Goal: Task Accomplishment & Management: Complete application form

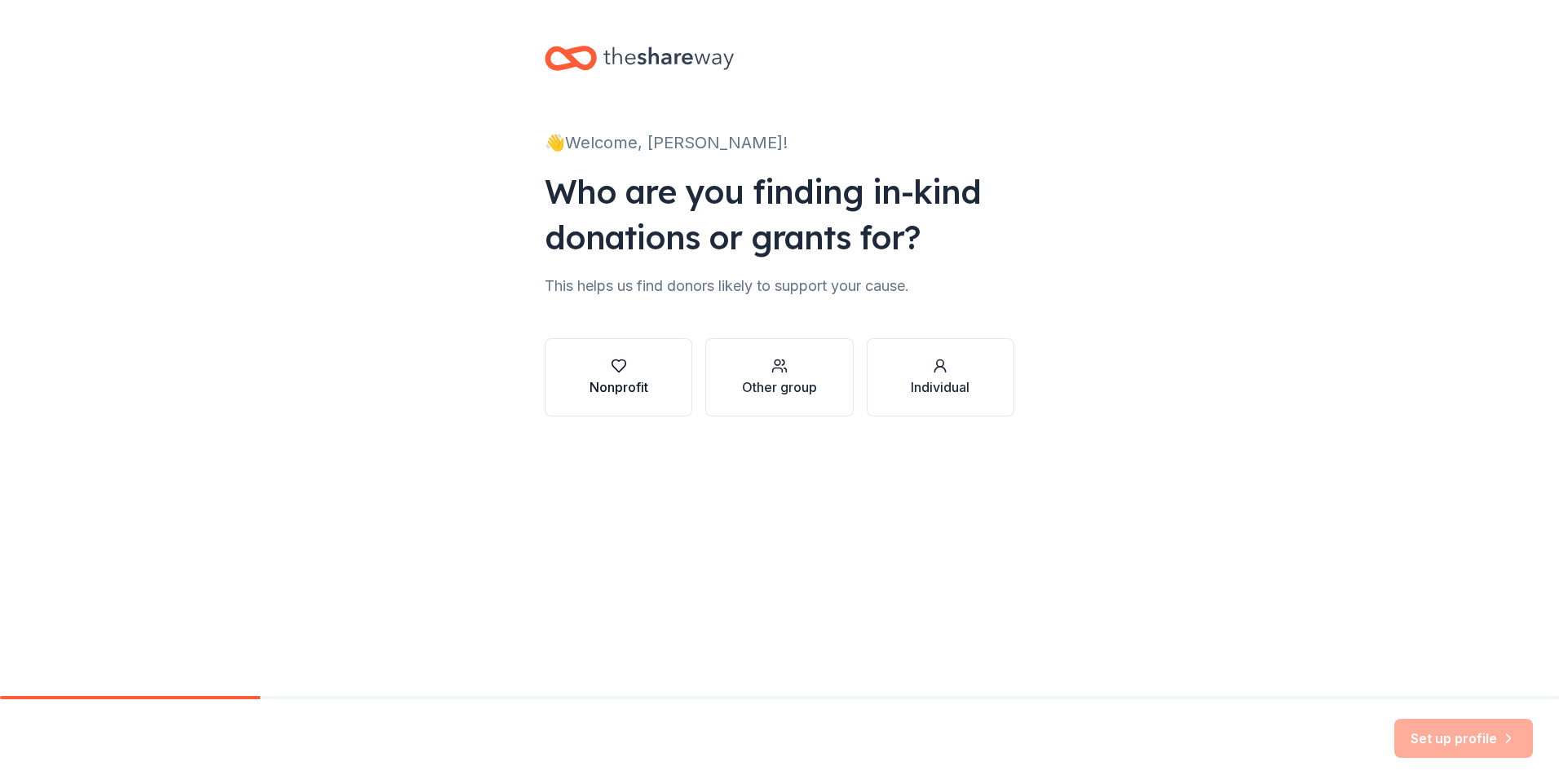
click at [630, 370] on div "button" at bounding box center [619, 366] width 59 height 16
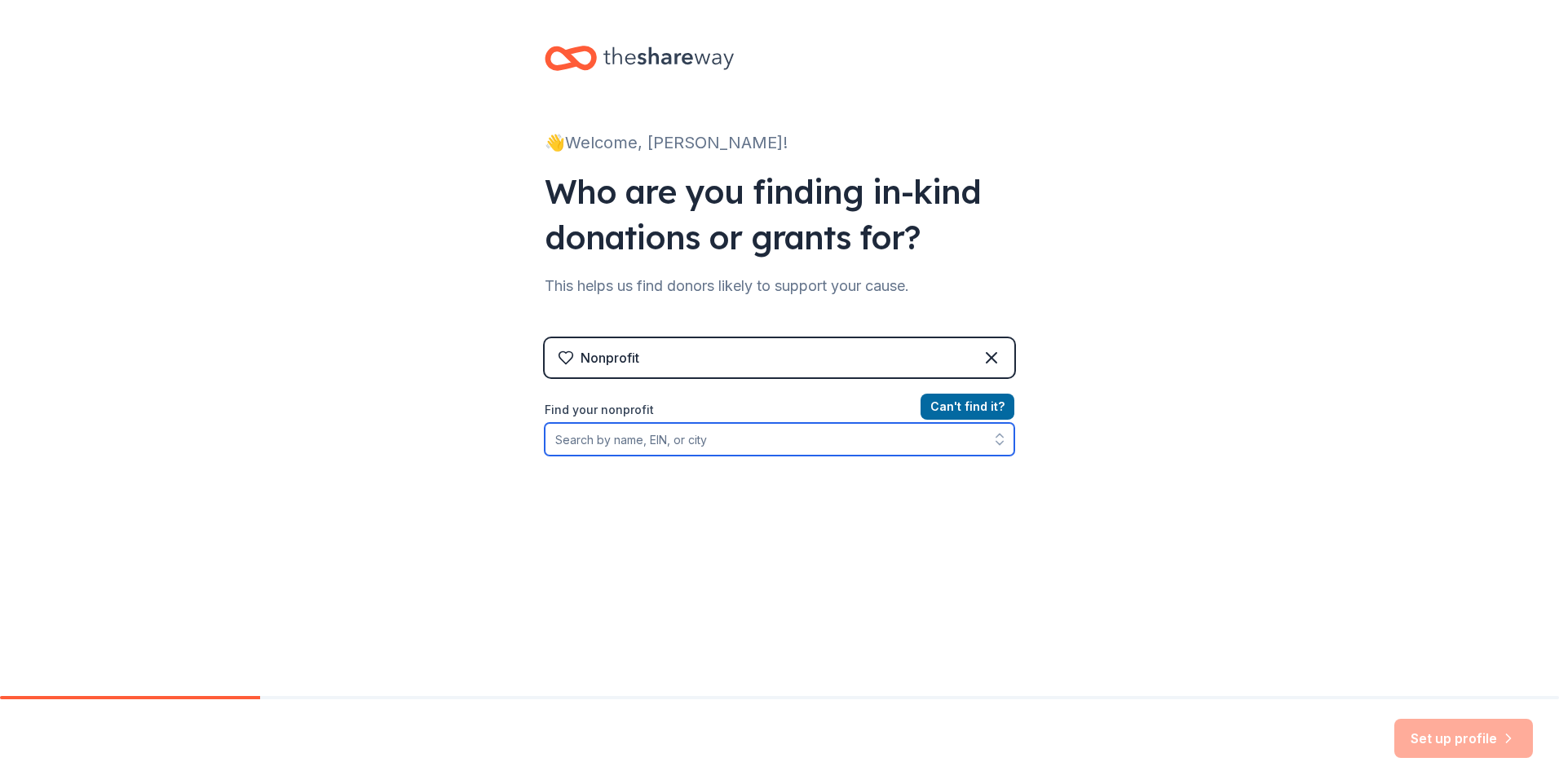
click at [649, 447] on input "Find your nonprofit" at bounding box center [780, 439] width 470 height 33
type input "united way of palm beach county"
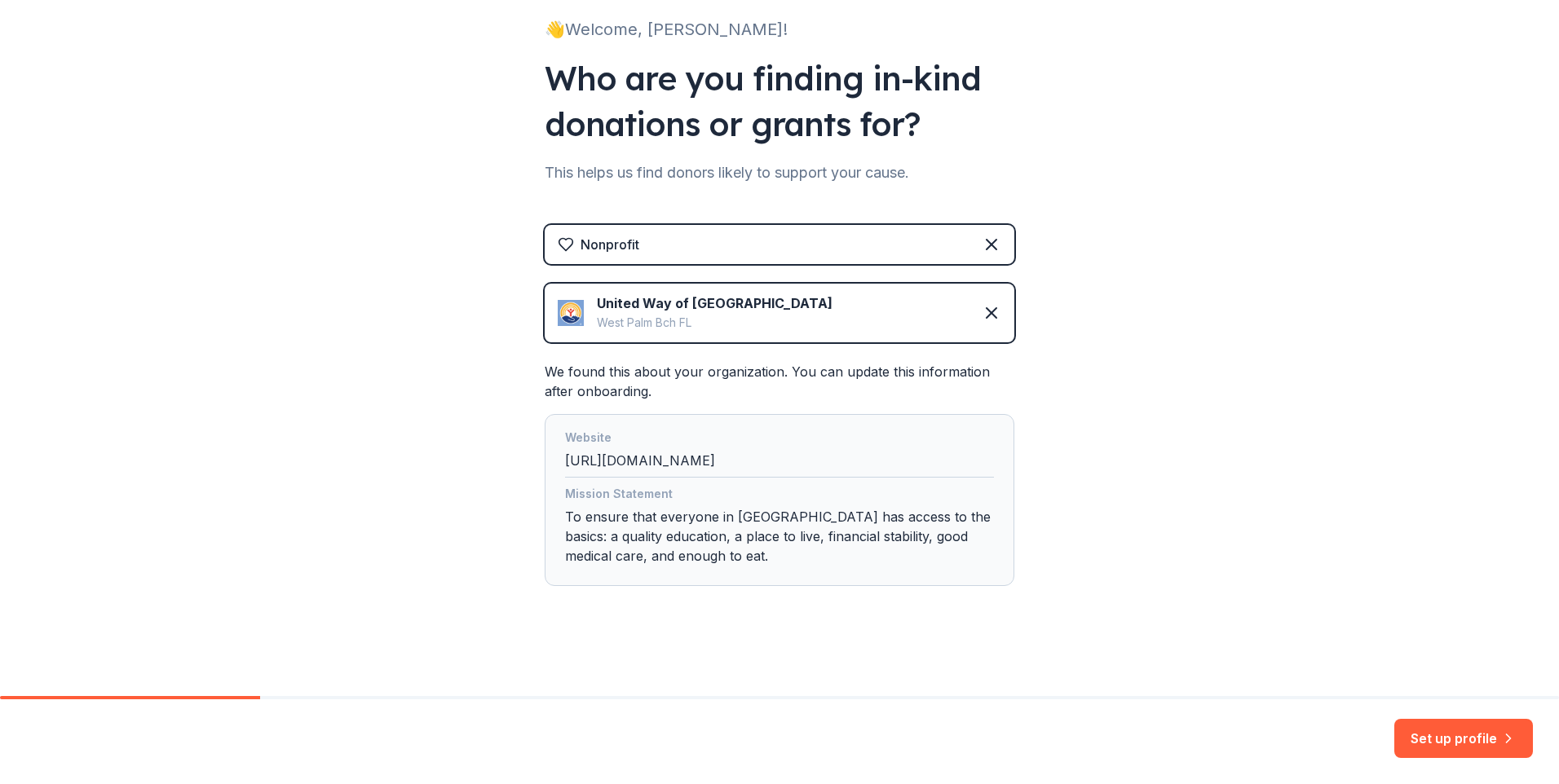
scroll to position [114, 0]
click at [1418, 739] on button "Set up profile" at bounding box center [1464, 739] width 138 height 39
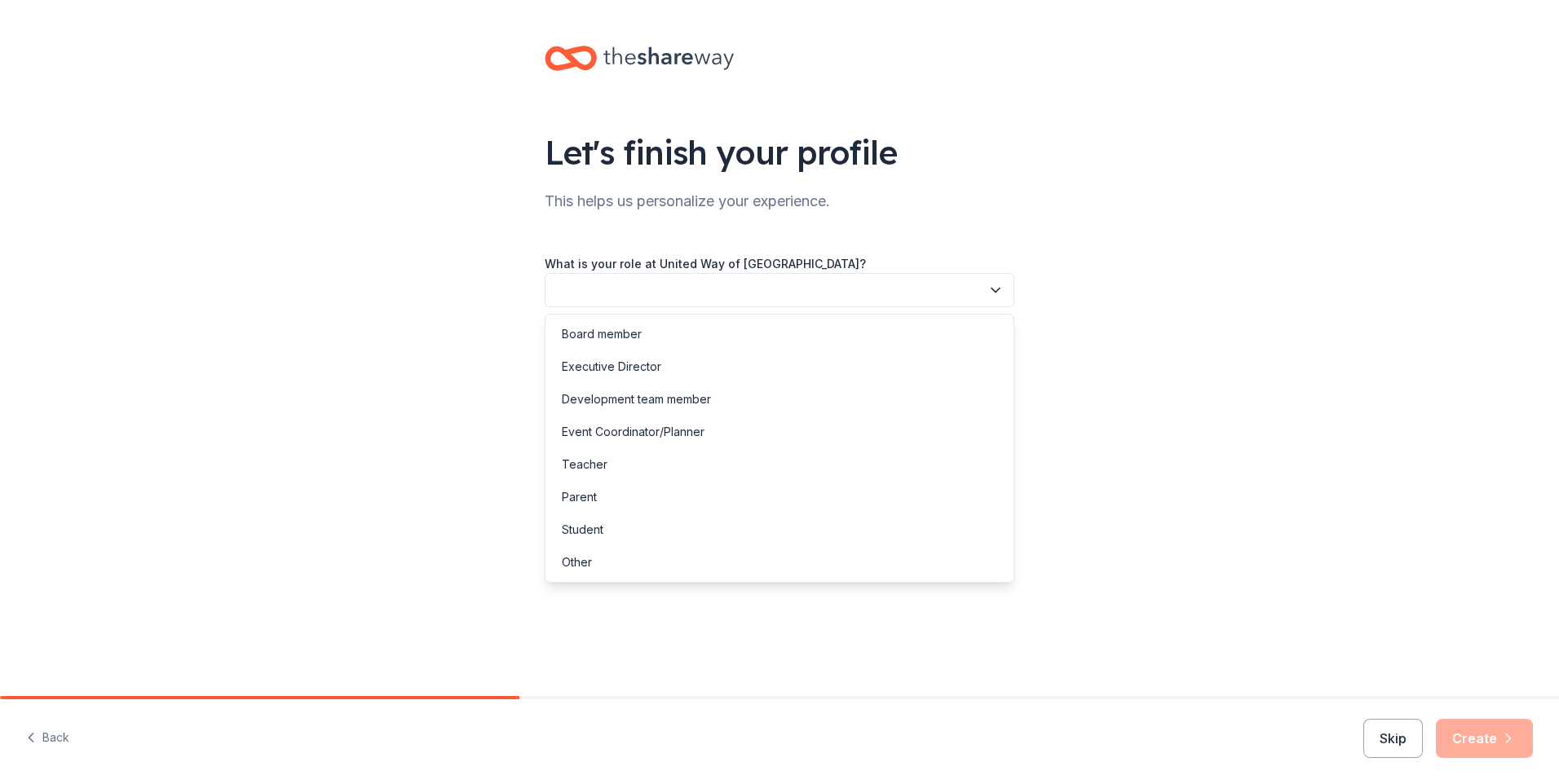
click at [693, 286] on button "button" at bounding box center [780, 290] width 470 height 35
click at [591, 564] on div "Other" at bounding box center [576, 562] width 30 height 20
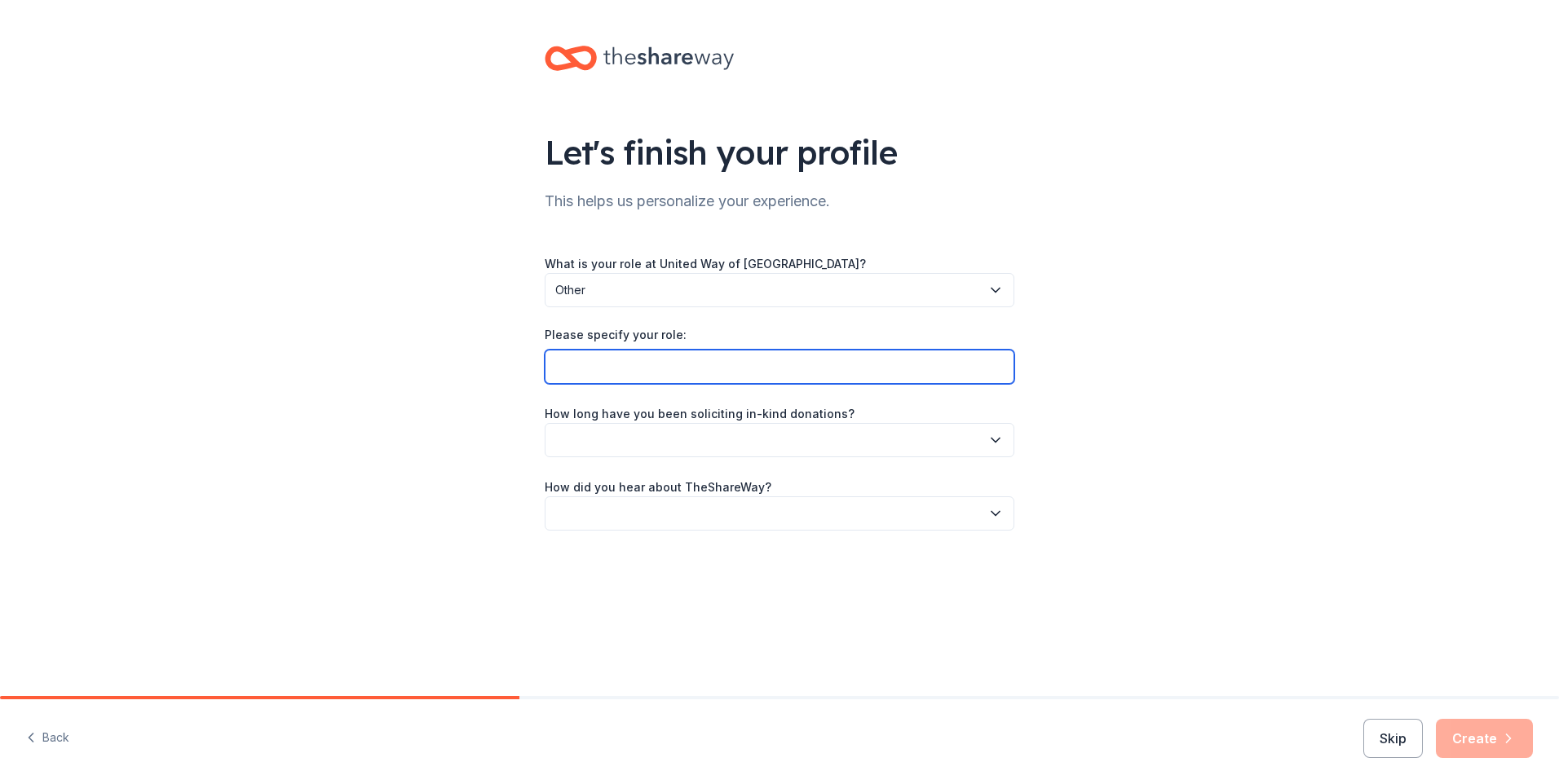
click at [626, 371] on input "Please specify your role:" at bounding box center [780, 367] width 470 height 35
type input "Event Coordinator of Palm Beach County, Fundraising money for United Way of Pal…"
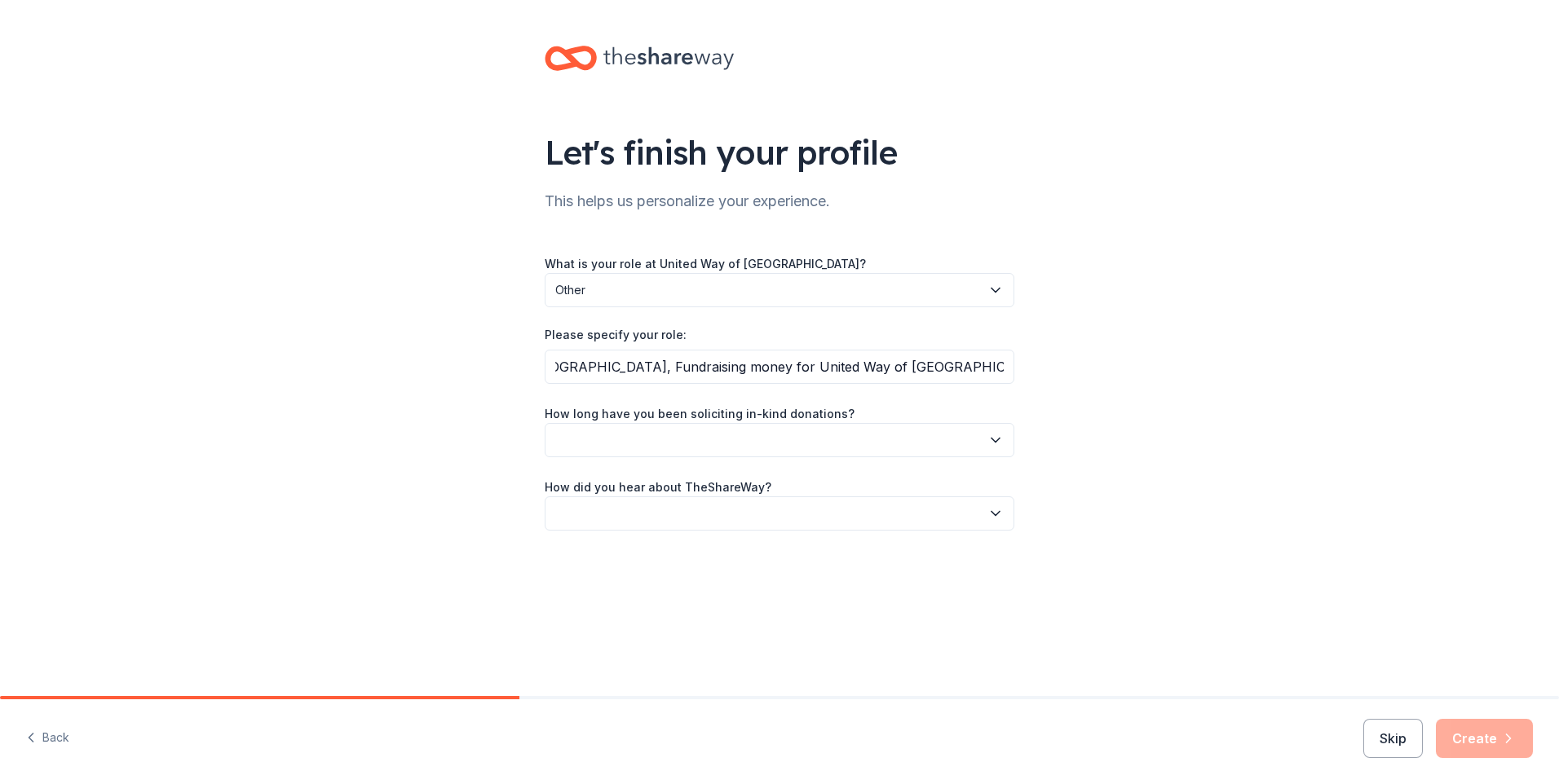
click at [675, 428] on button "button" at bounding box center [780, 440] width 470 height 35
click at [622, 552] on div "2 to 5 years" at bounding box center [593, 549] width 64 height 20
click at [669, 506] on button "button" at bounding box center [780, 514] width 470 height 35
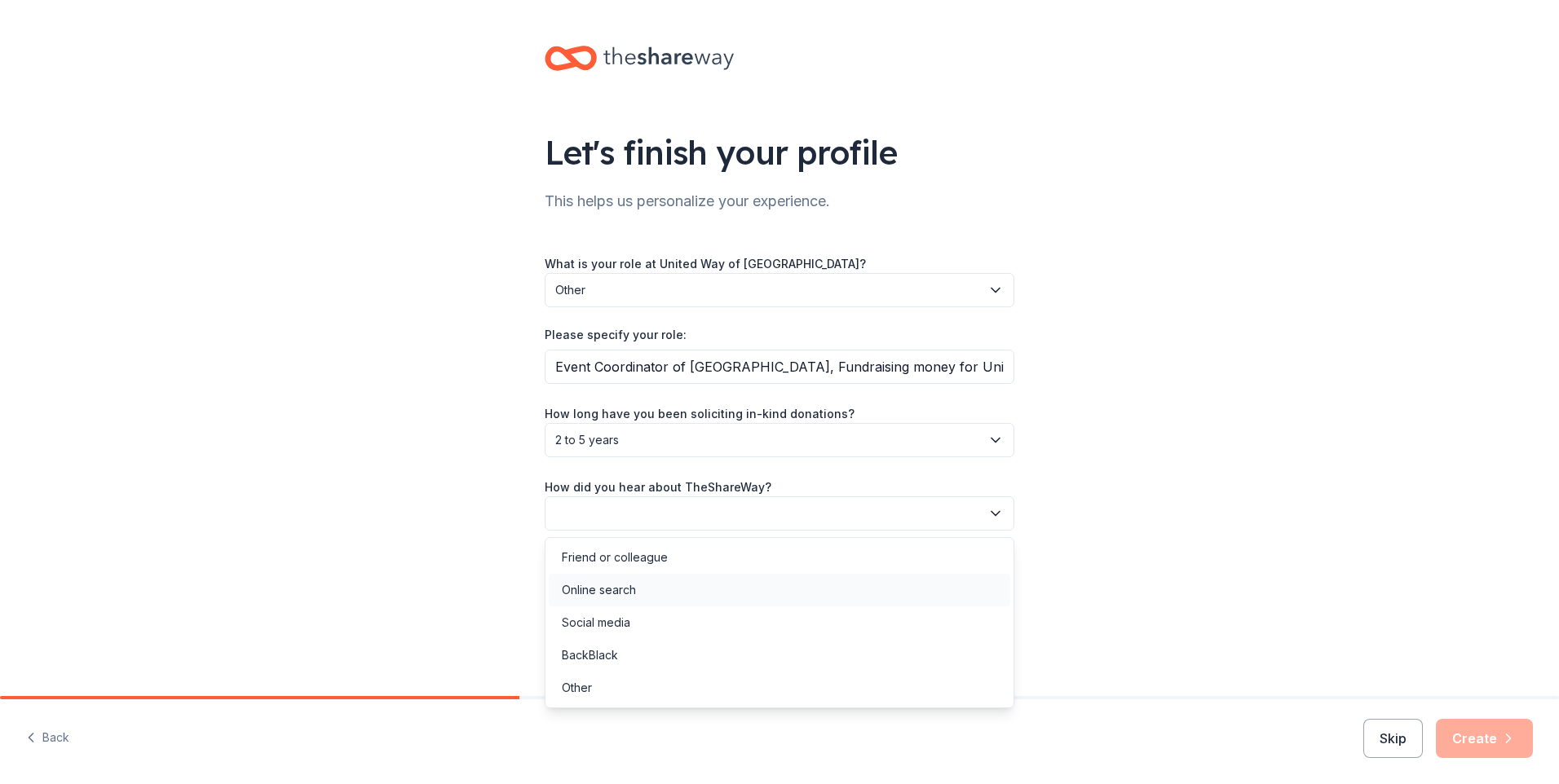
click at [612, 589] on div "Online search" at bounding box center [598, 589] width 74 height 20
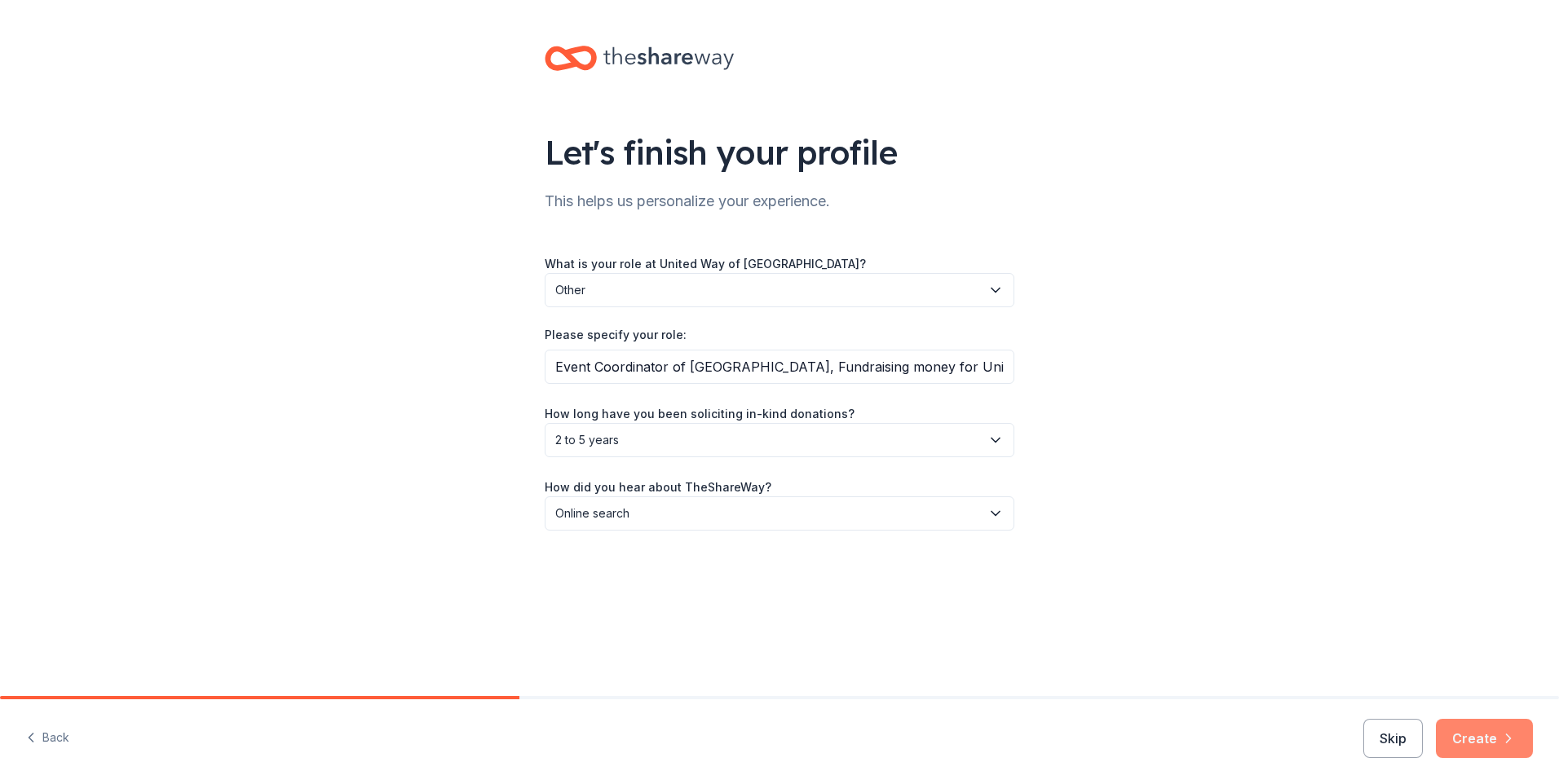
click at [1481, 738] on button "Create" at bounding box center [1485, 739] width 97 height 39
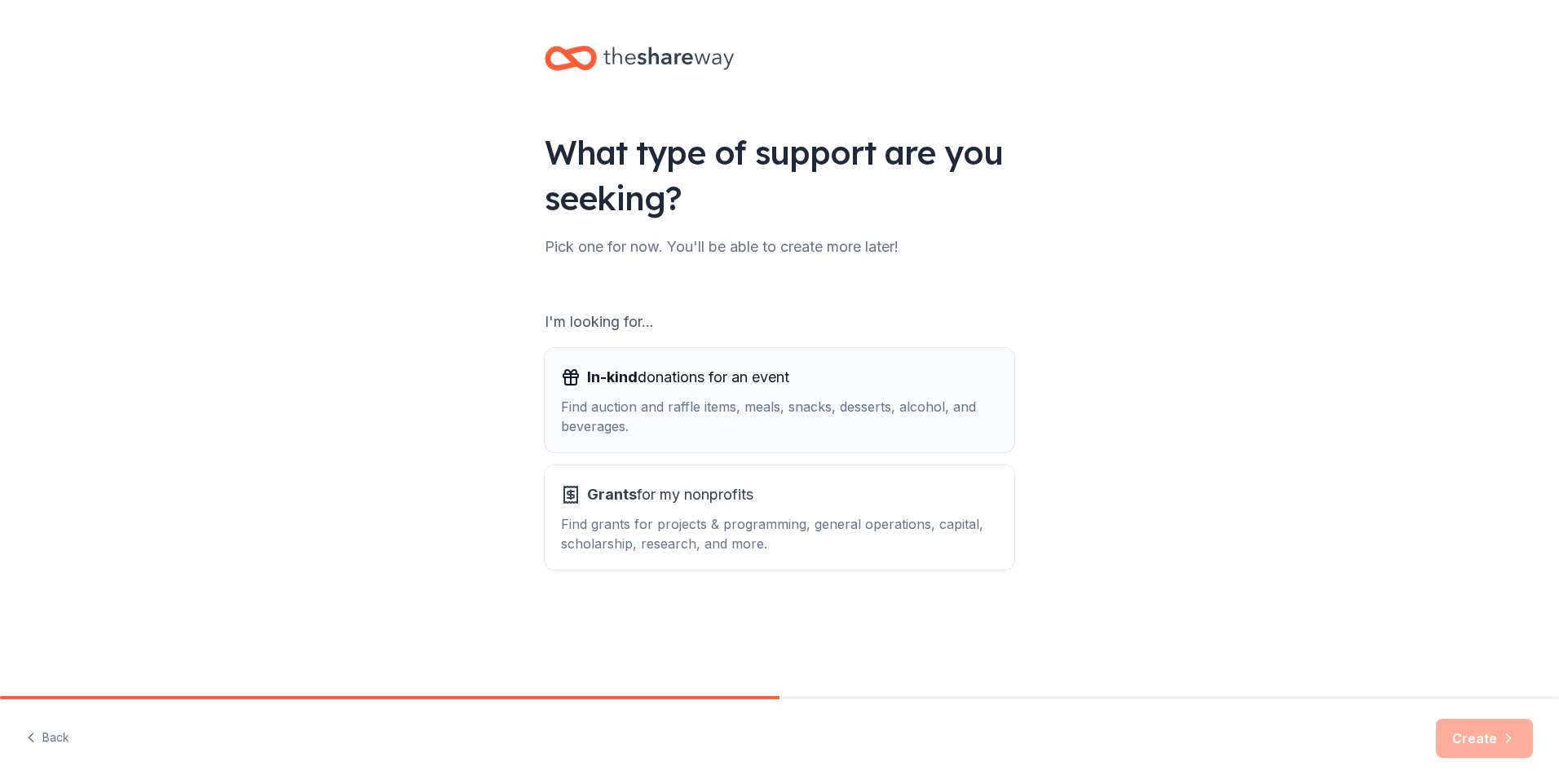
click at [734, 395] on div "In-kind donations for an event Find auction and raffle items, meals, snacks, de…" at bounding box center [780, 400] width 437 height 72
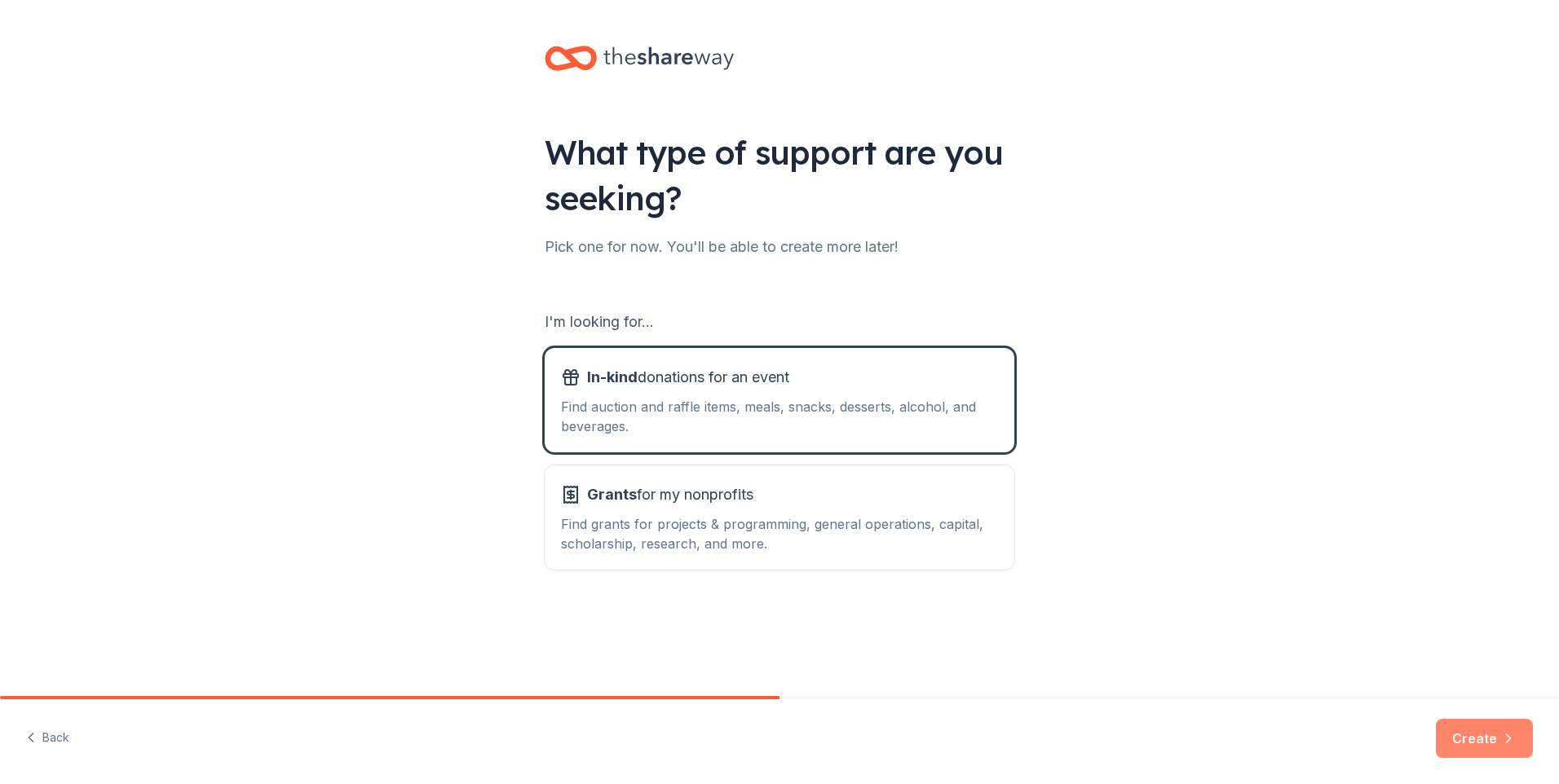
click at [1490, 733] on button "Create" at bounding box center [1485, 739] width 97 height 39
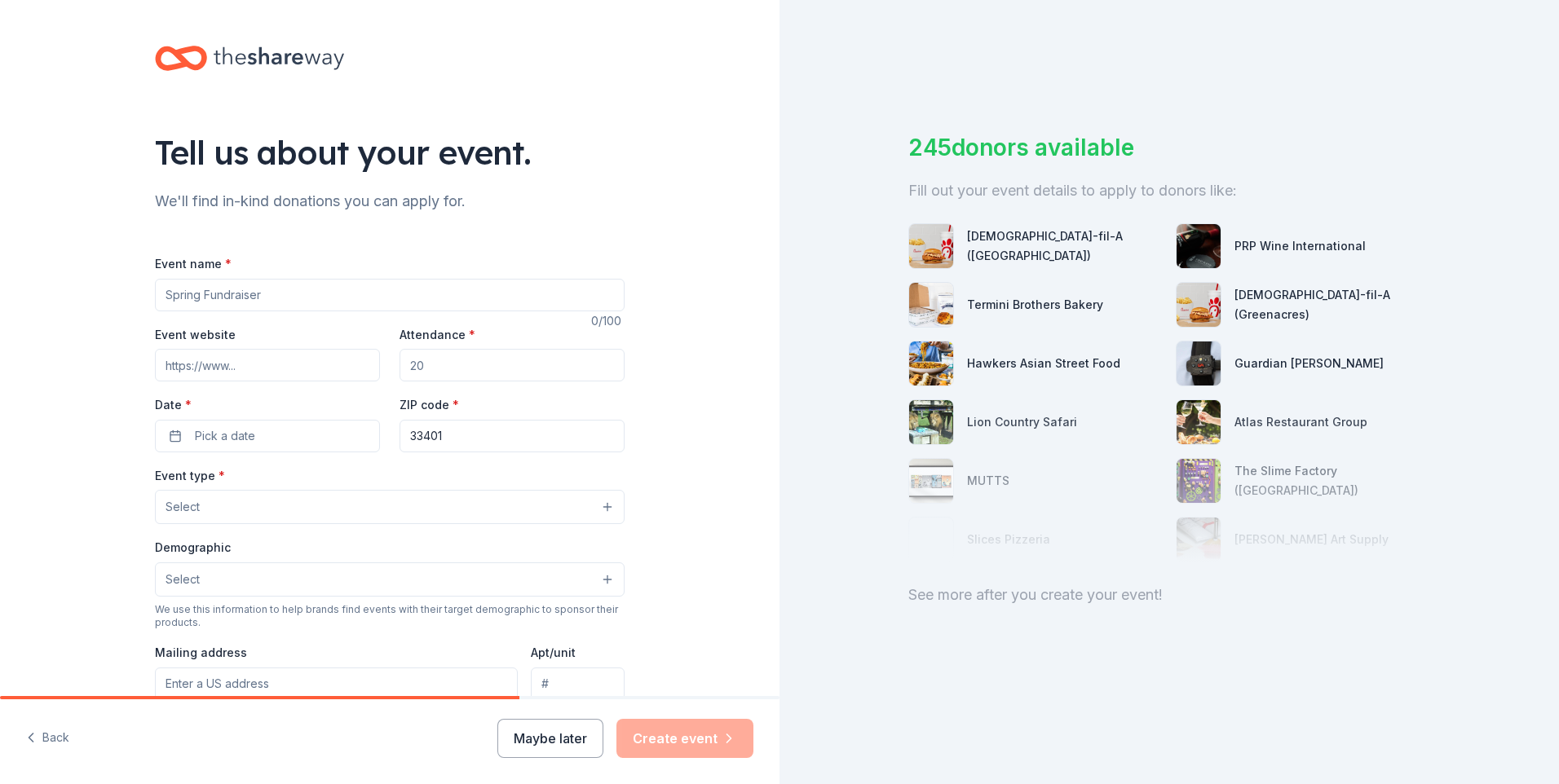
click at [231, 301] on input "Event name *" at bounding box center [390, 295] width 470 height 33
type input "P"
type input "PBC Planning Zoning & Building's United Way Online Silent Auction"
click at [221, 367] on input "Event website" at bounding box center [268, 365] width 226 height 33
paste input "https://pbcportal.pbcgov.org/Pages/Auction.aspx"
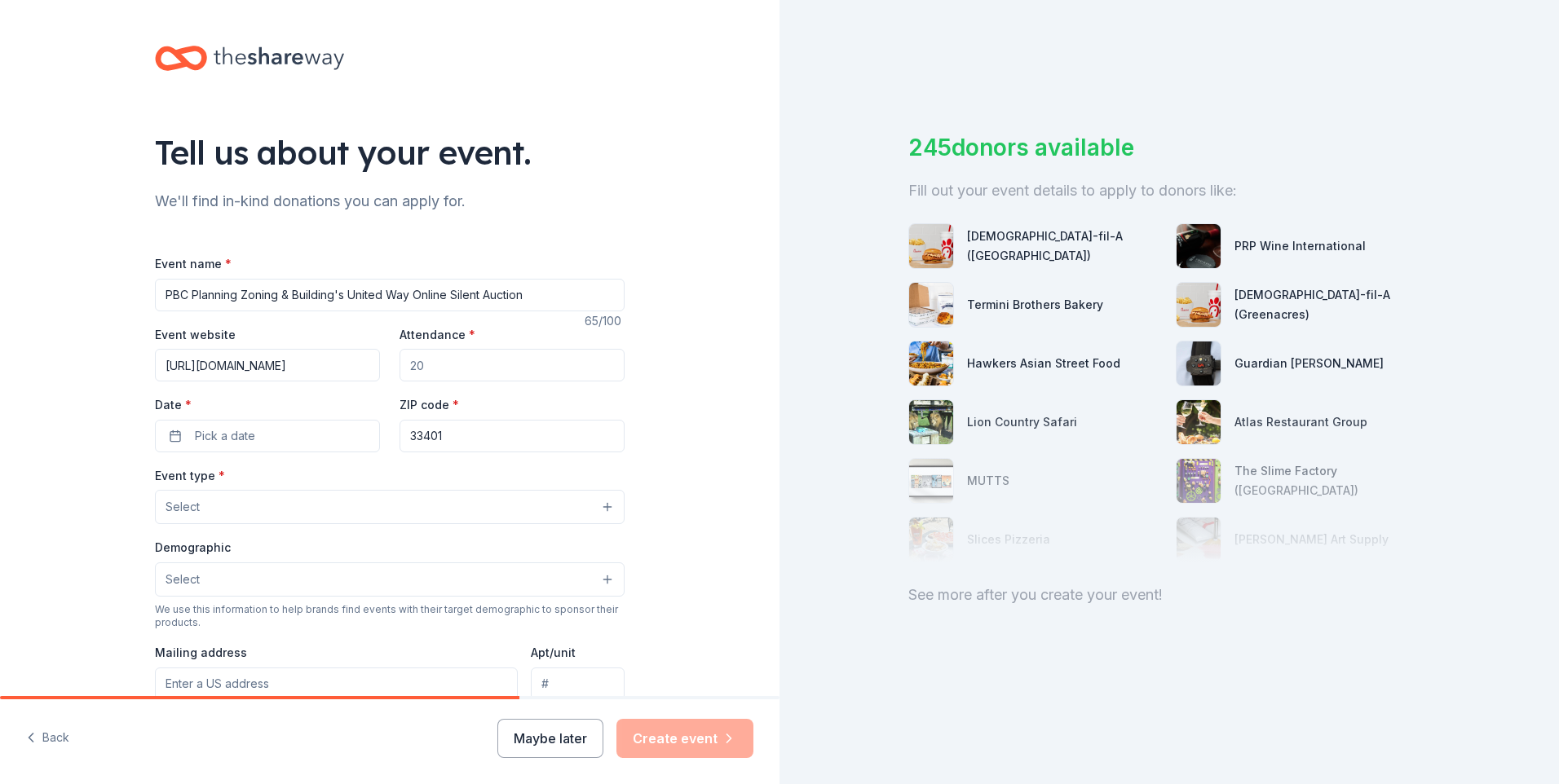
scroll to position [0, 63]
type input "https://pbcportal.pbcgov.org/Pages/Auction.aspx"
drag, startPoint x: 453, startPoint y: 368, endPoint x: 378, endPoint y: 366, distance: 75.0
click at [378, 366] on div "Event website https://pbcportal.pbcgov.org/Pages/Auction.aspx Attendance * Date…" at bounding box center [390, 388] width 470 height 128
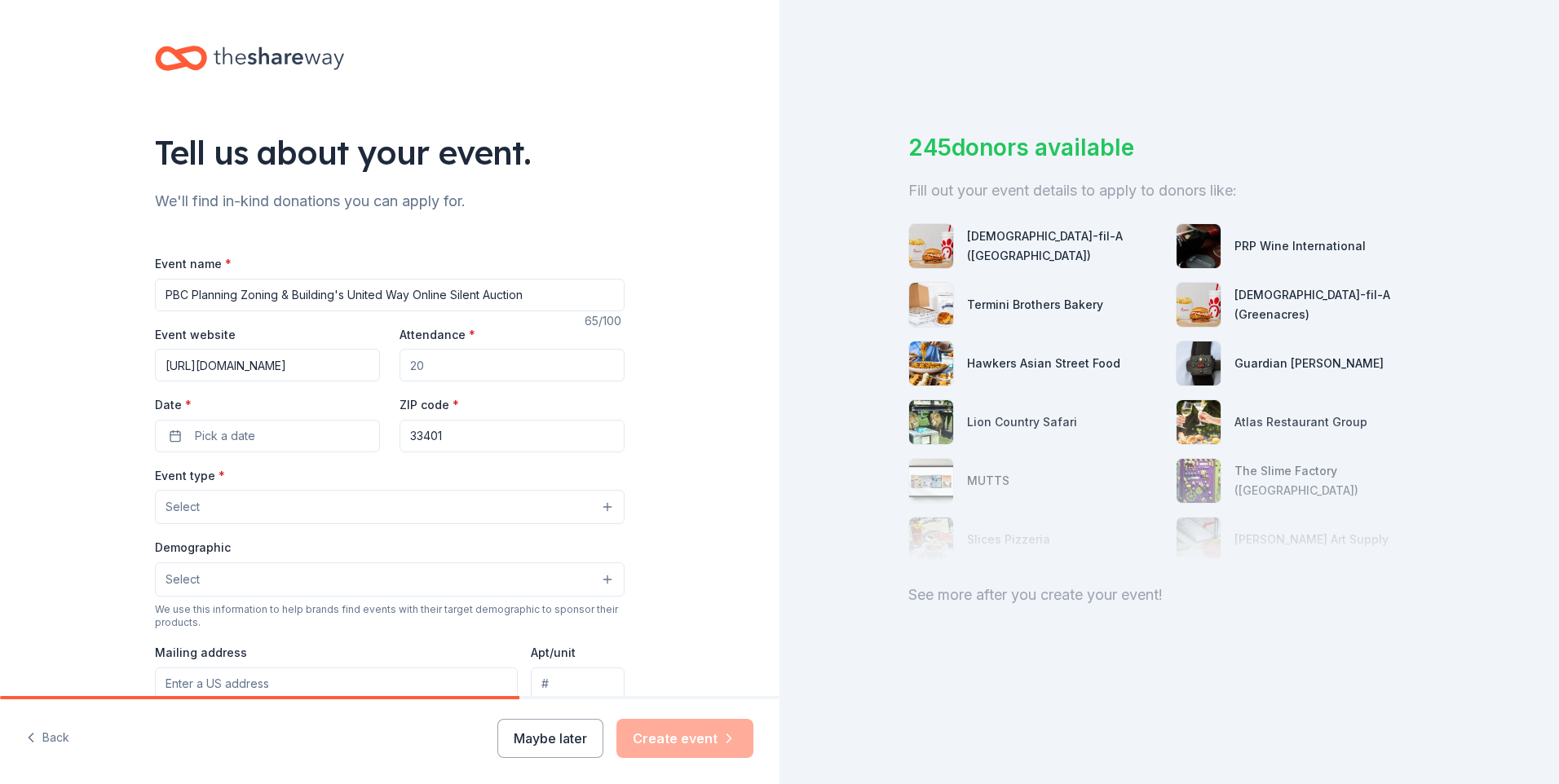
click at [427, 365] on input "Attendance *" at bounding box center [512, 365] width 226 height 33
type input "7000"
click at [480, 440] on input "33401" at bounding box center [512, 436] width 226 height 33
click at [676, 402] on div "Tell us about your event. We'll find in-kind donations you can apply for. Event…" at bounding box center [389, 543] width 780 height 1085
drag, startPoint x: 468, startPoint y: 441, endPoint x: 434, endPoint y: 436, distance: 34.4
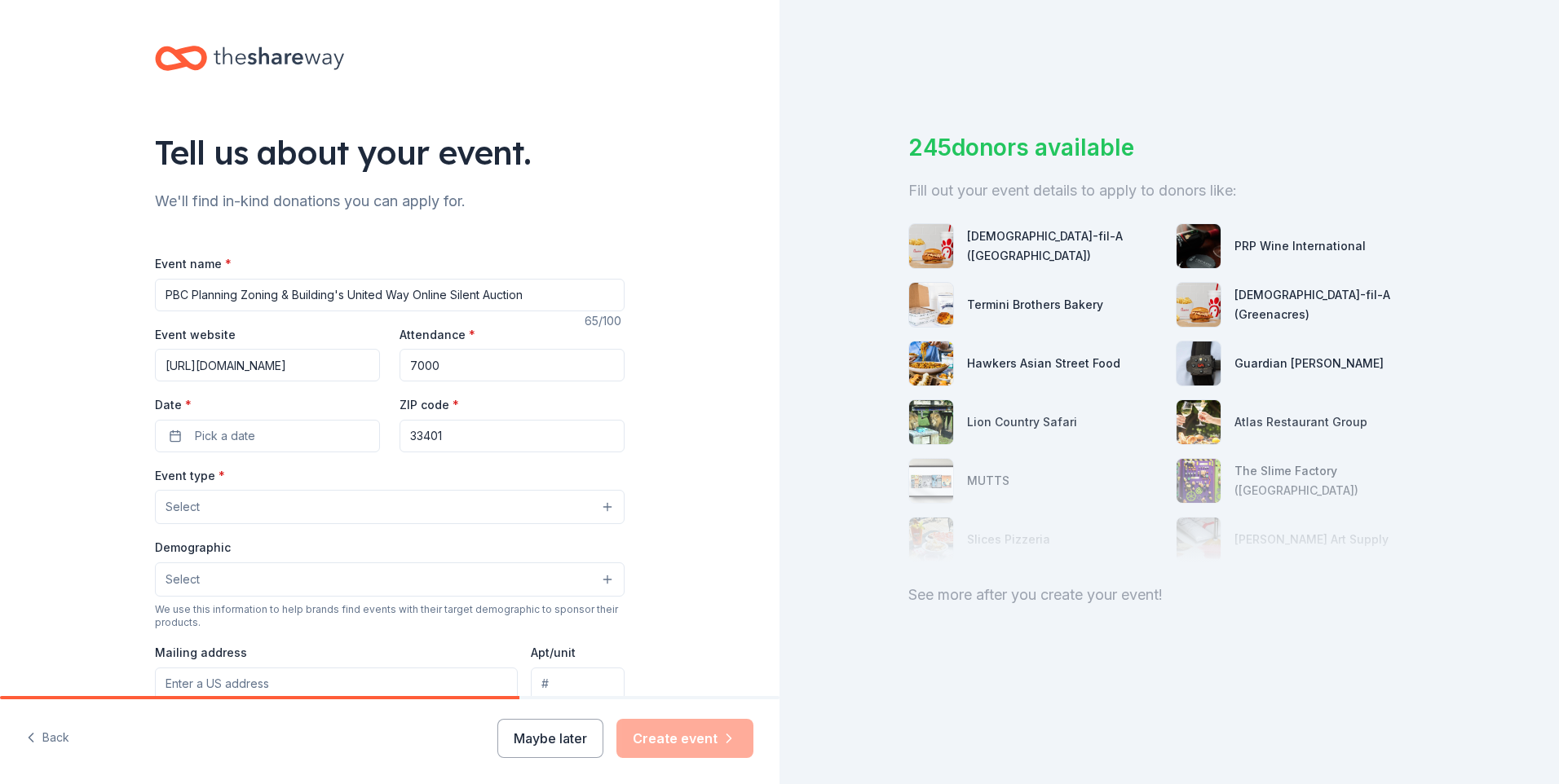
click at [434, 436] on input "33401" at bounding box center [512, 436] width 226 height 33
type input "33411"
click at [253, 435] on button "Pick a date" at bounding box center [268, 436] width 226 height 33
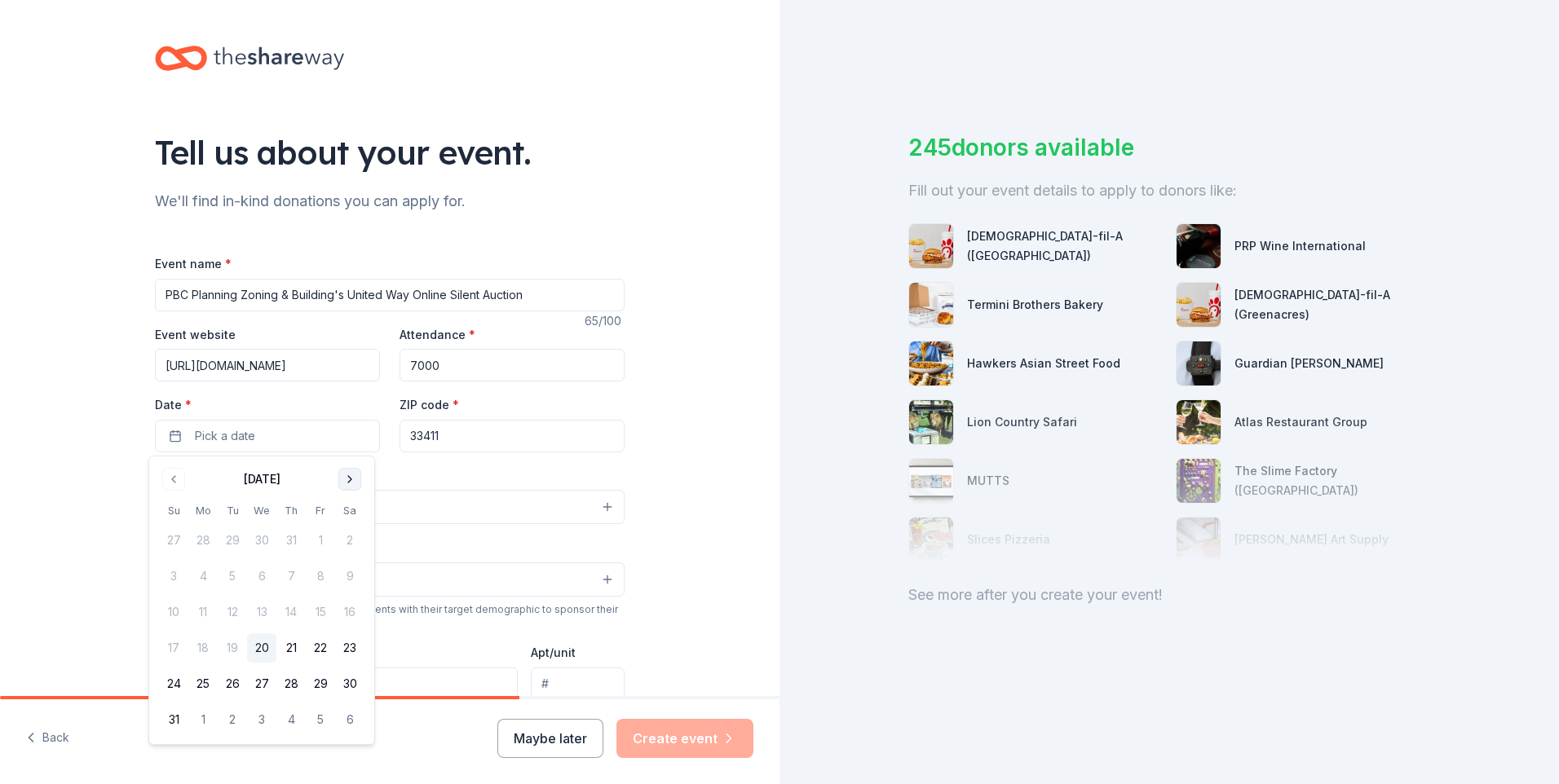
click at [354, 478] on button "Go to next month" at bounding box center [350, 479] width 22 height 22
click at [326, 540] on button "5" at bounding box center [320, 540] width 29 height 29
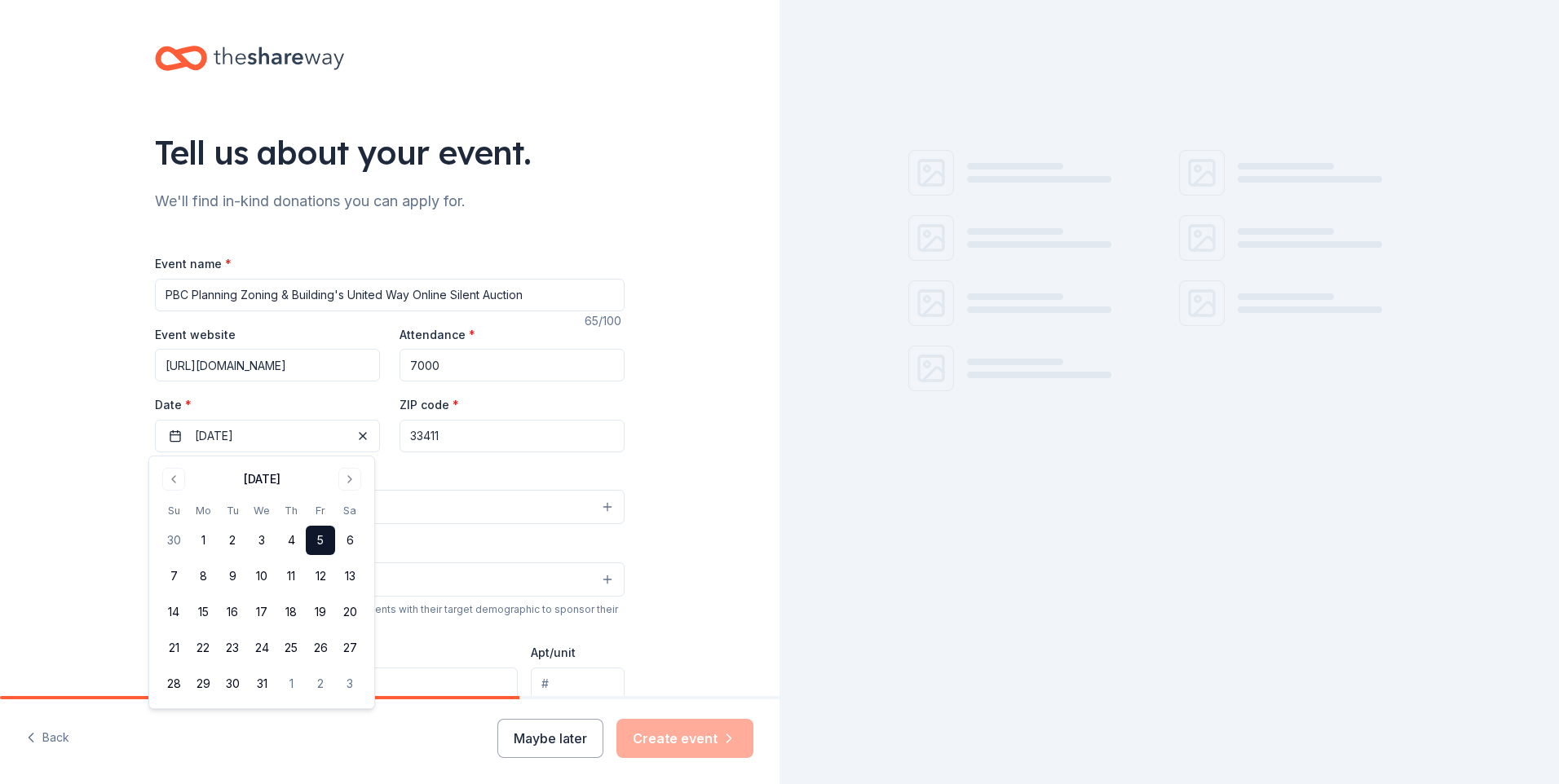
click at [661, 508] on div "Tell us about your event. We'll find in-kind donations you can apply for. Event…" at bounding box center [389, 543] width 780 height 1085
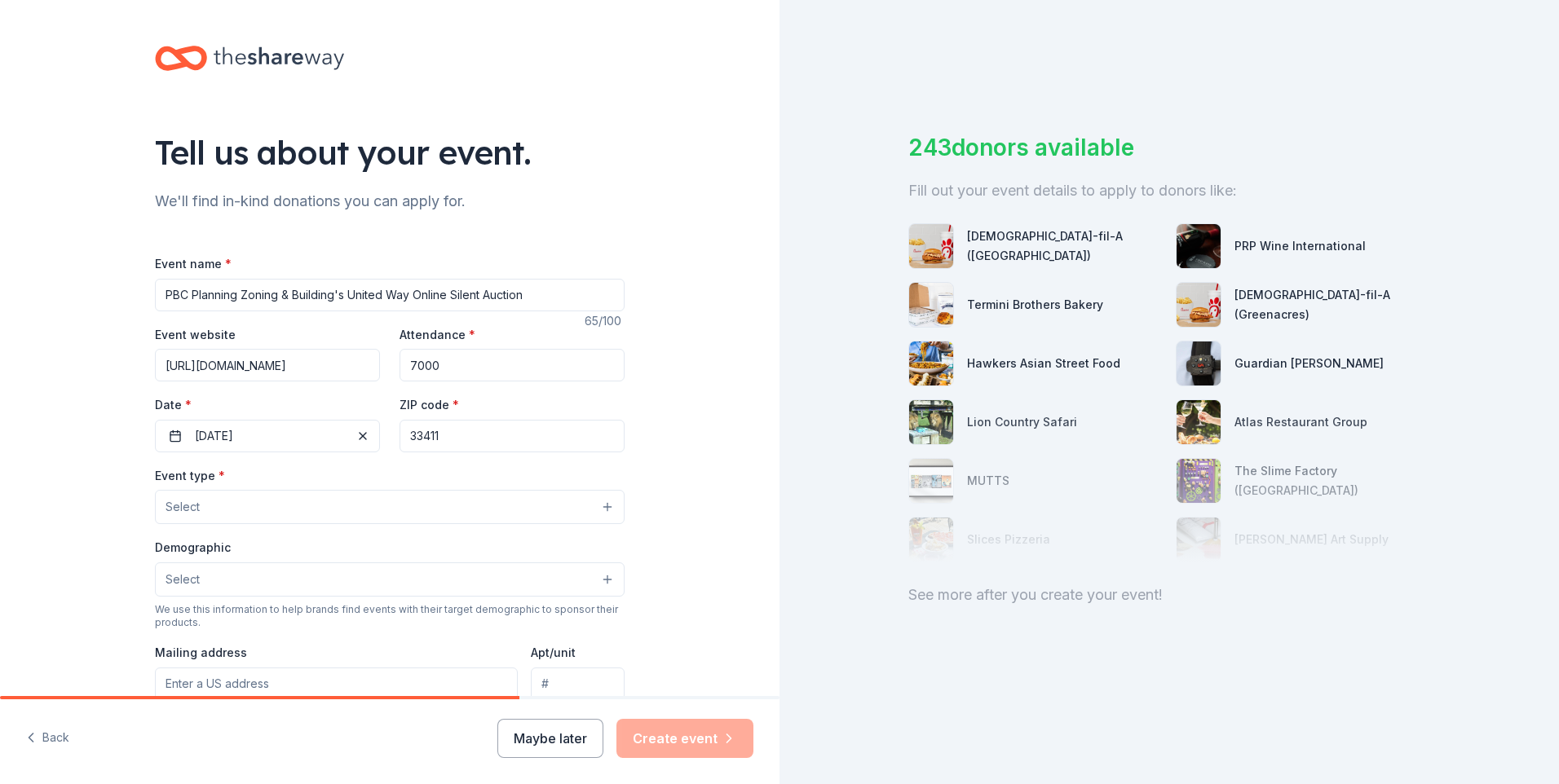
click at [476, 514] on button "Select" at bounding box center [390, 507] width 470 height 35
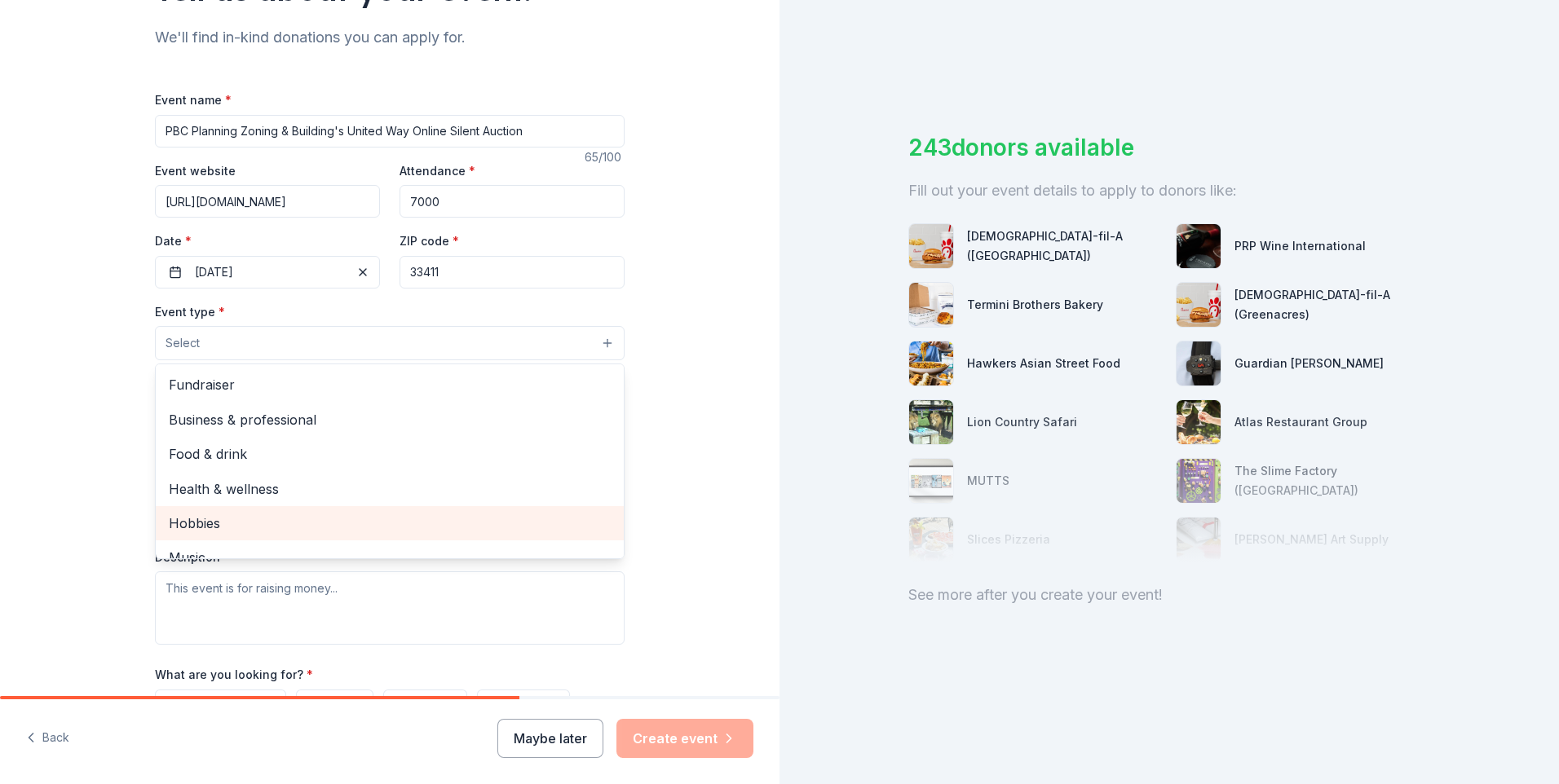
scroll to position [163, 0]
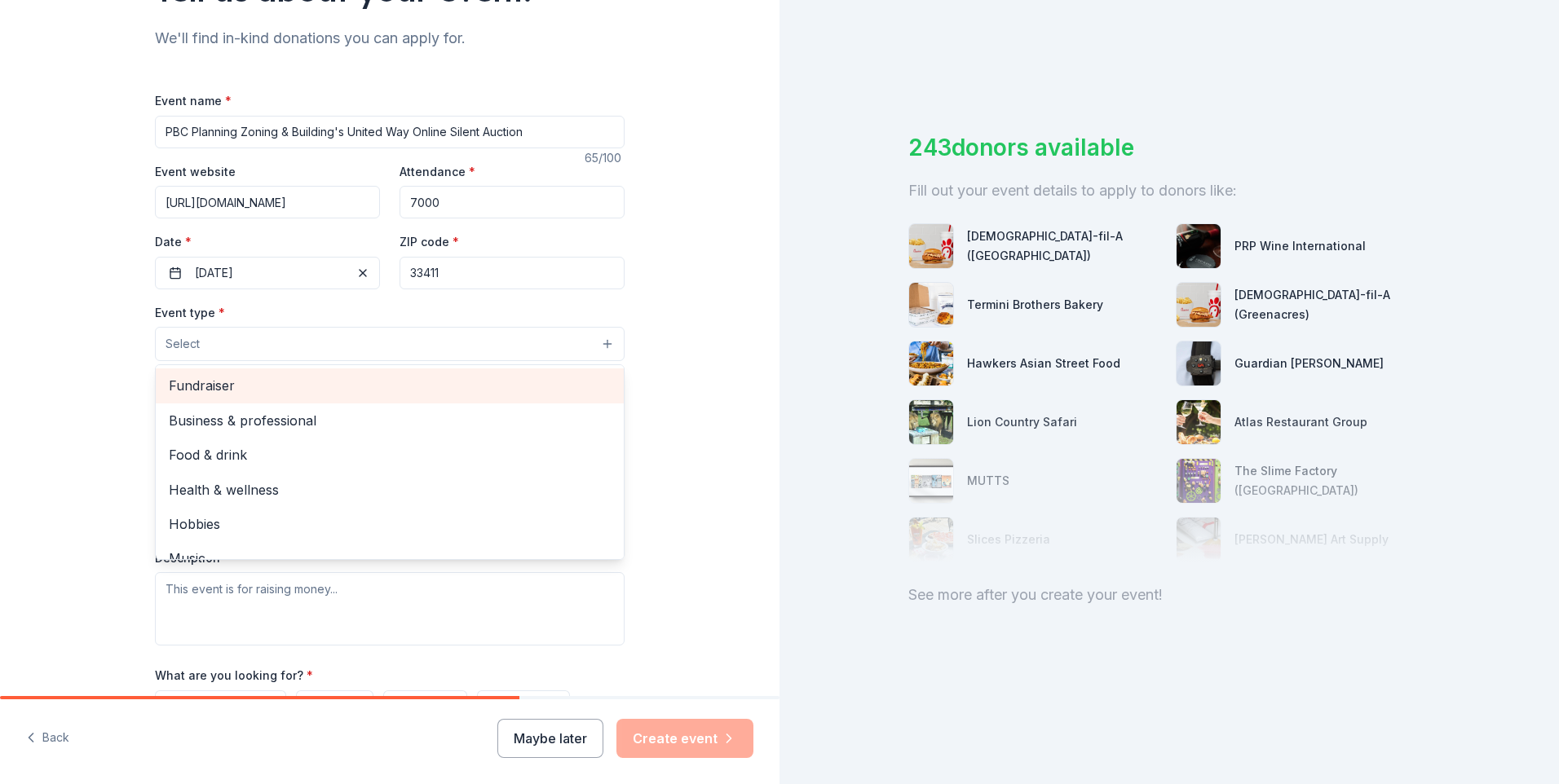
click at [222, 377] on span "Fundraiser" at bounding box center [389, 385] width 442 height 22
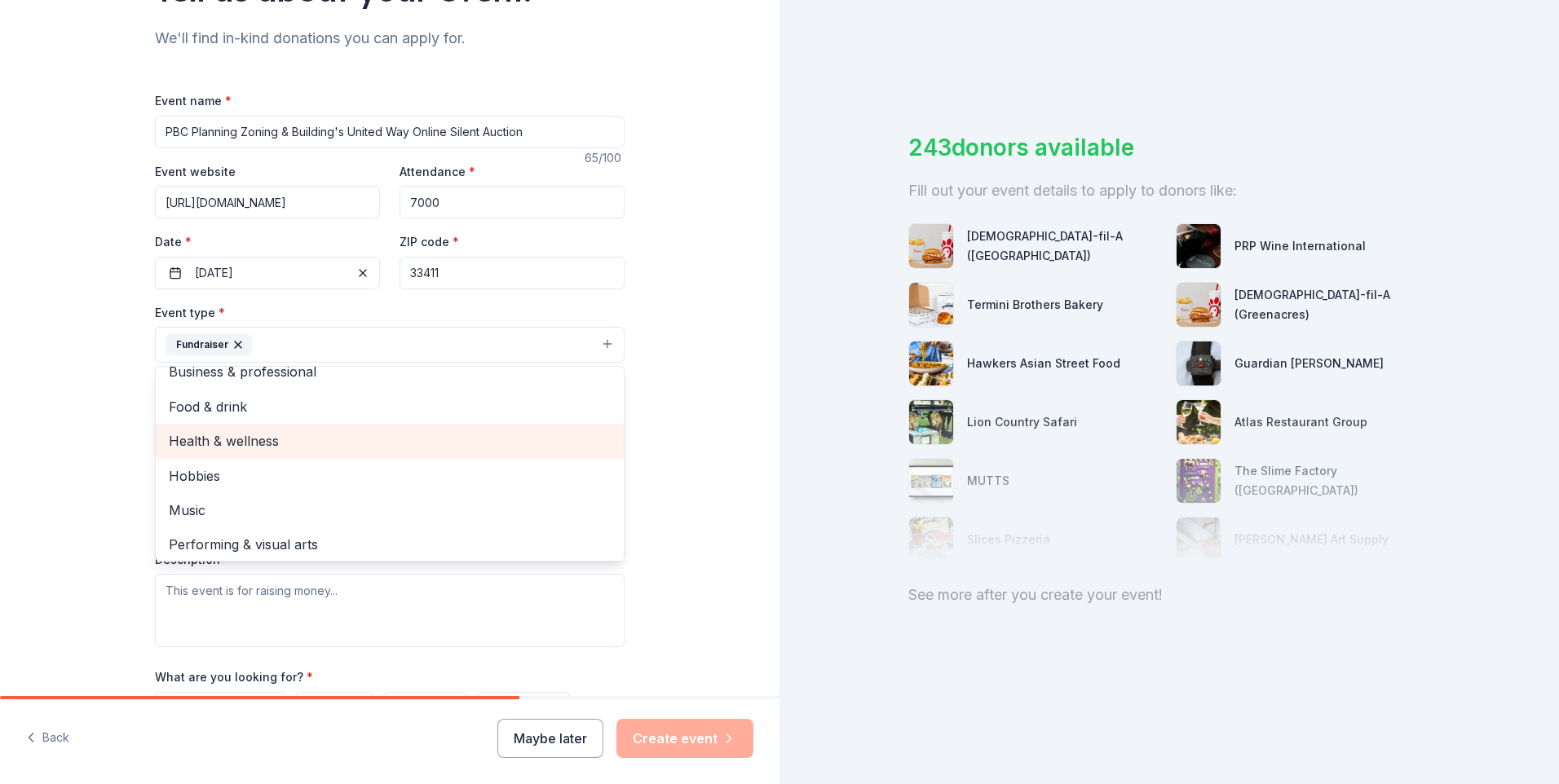
scroll to position [20, 0]
click at [659, 436] on div "Tell us about your event. We'll find in-kind donations you can apply for. Event…" at bounding box center [389, 381] width 780 height 1087
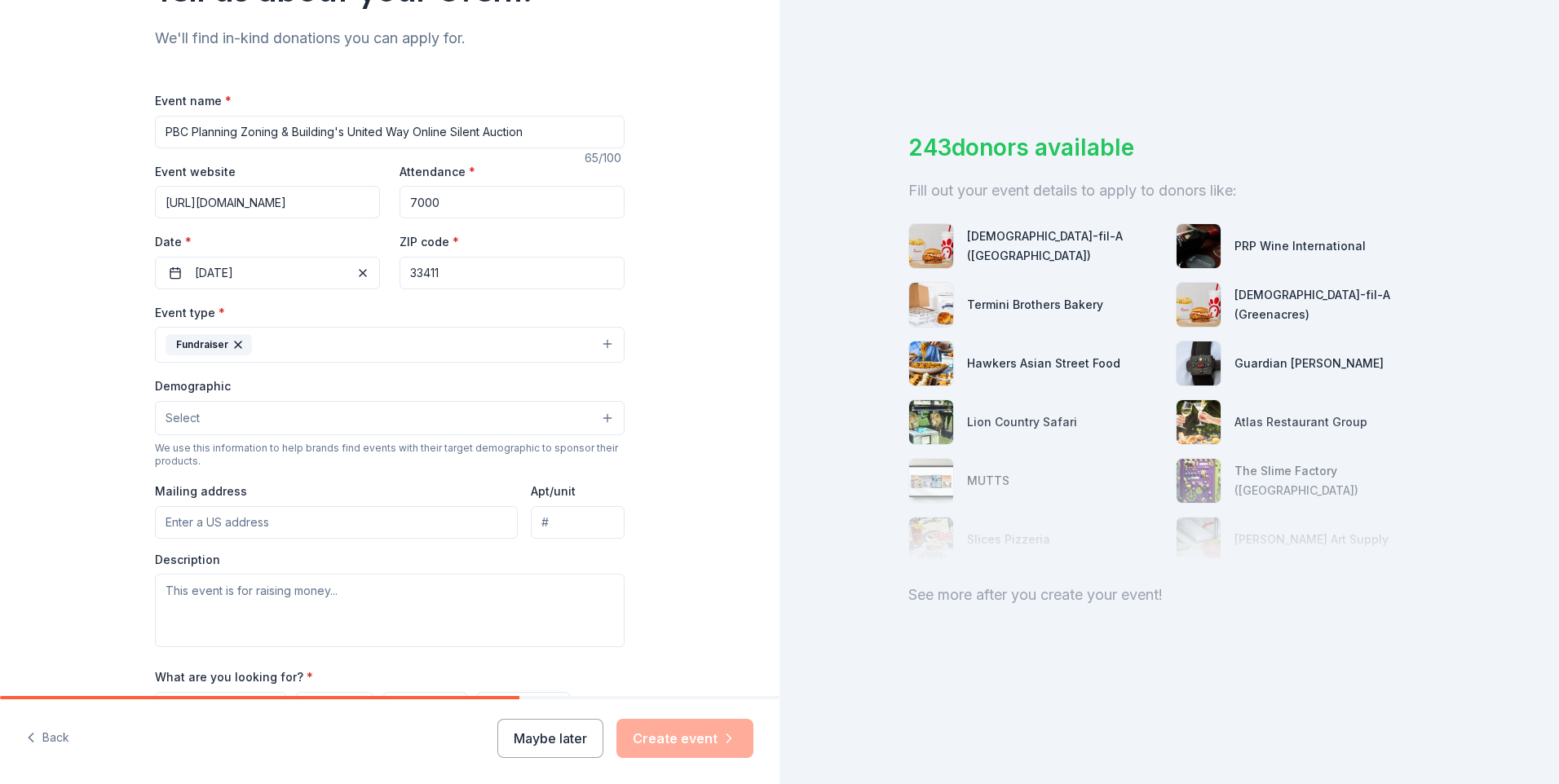
click at [219, 420] on button "Select" at bounding box center [390, 418] width 470 height 35
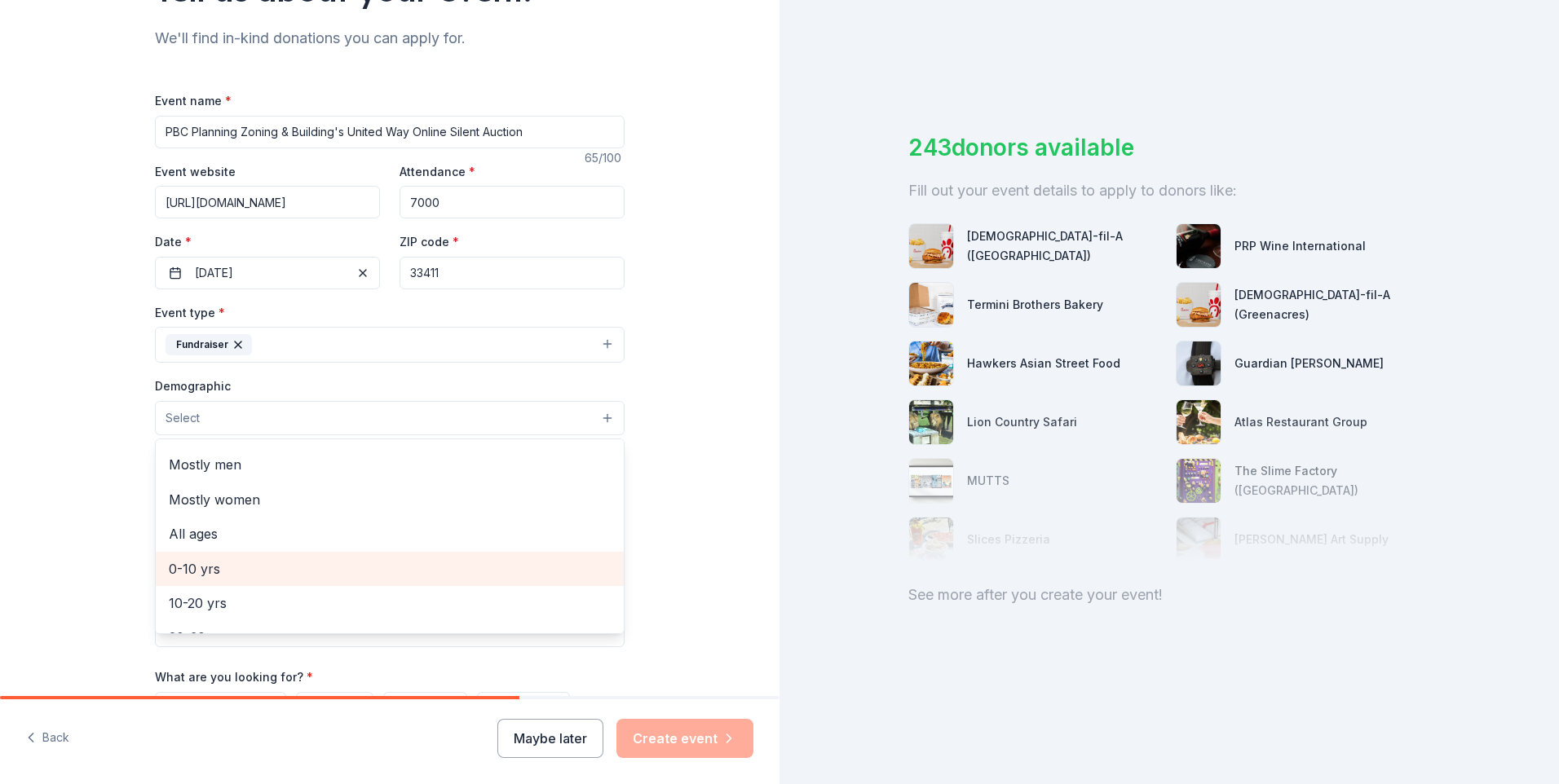
scroll to position [0, 0]
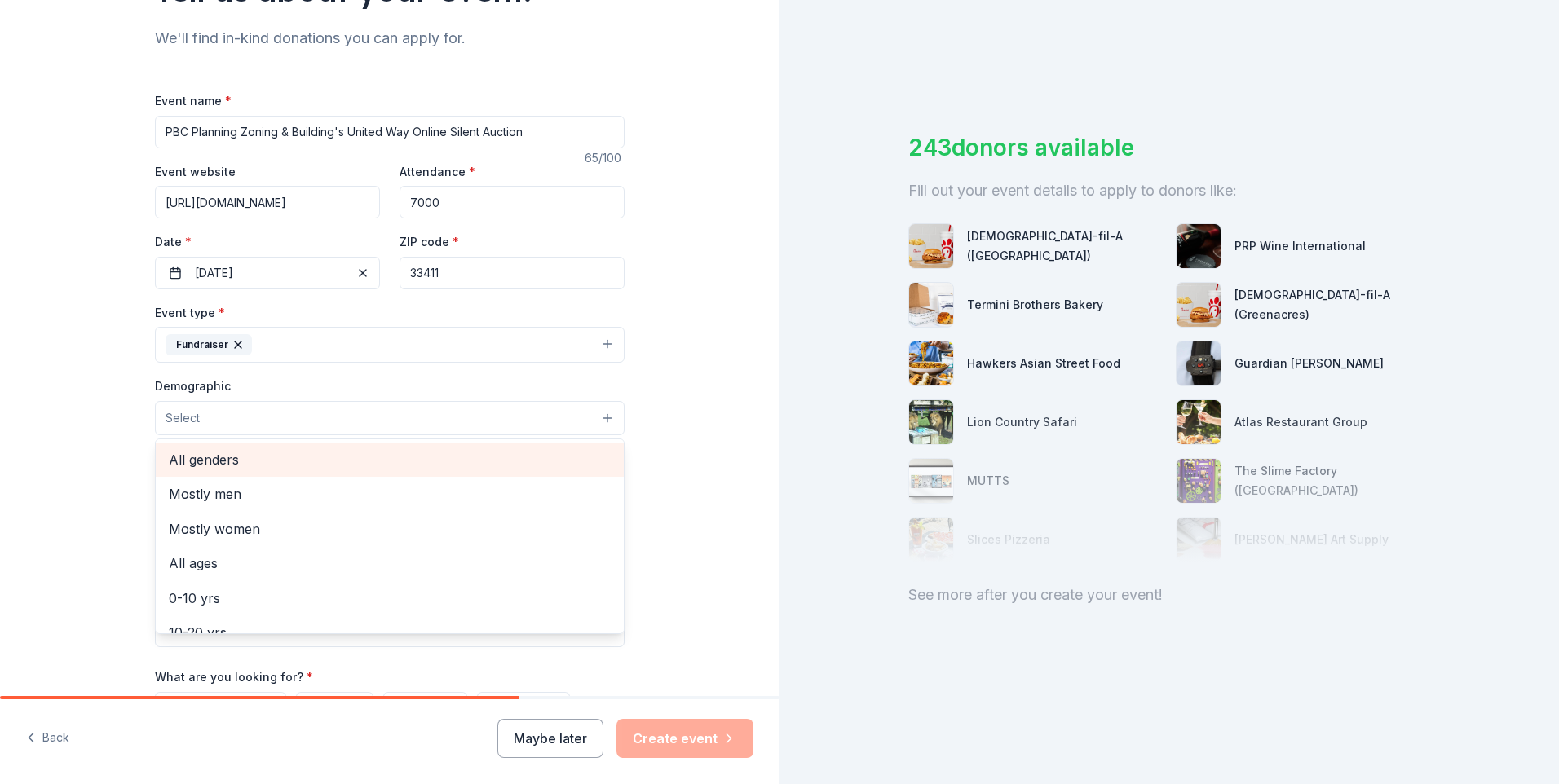
click at [202, 447] on div "All genders" at bounding box center [389, 459] width 468 height 35
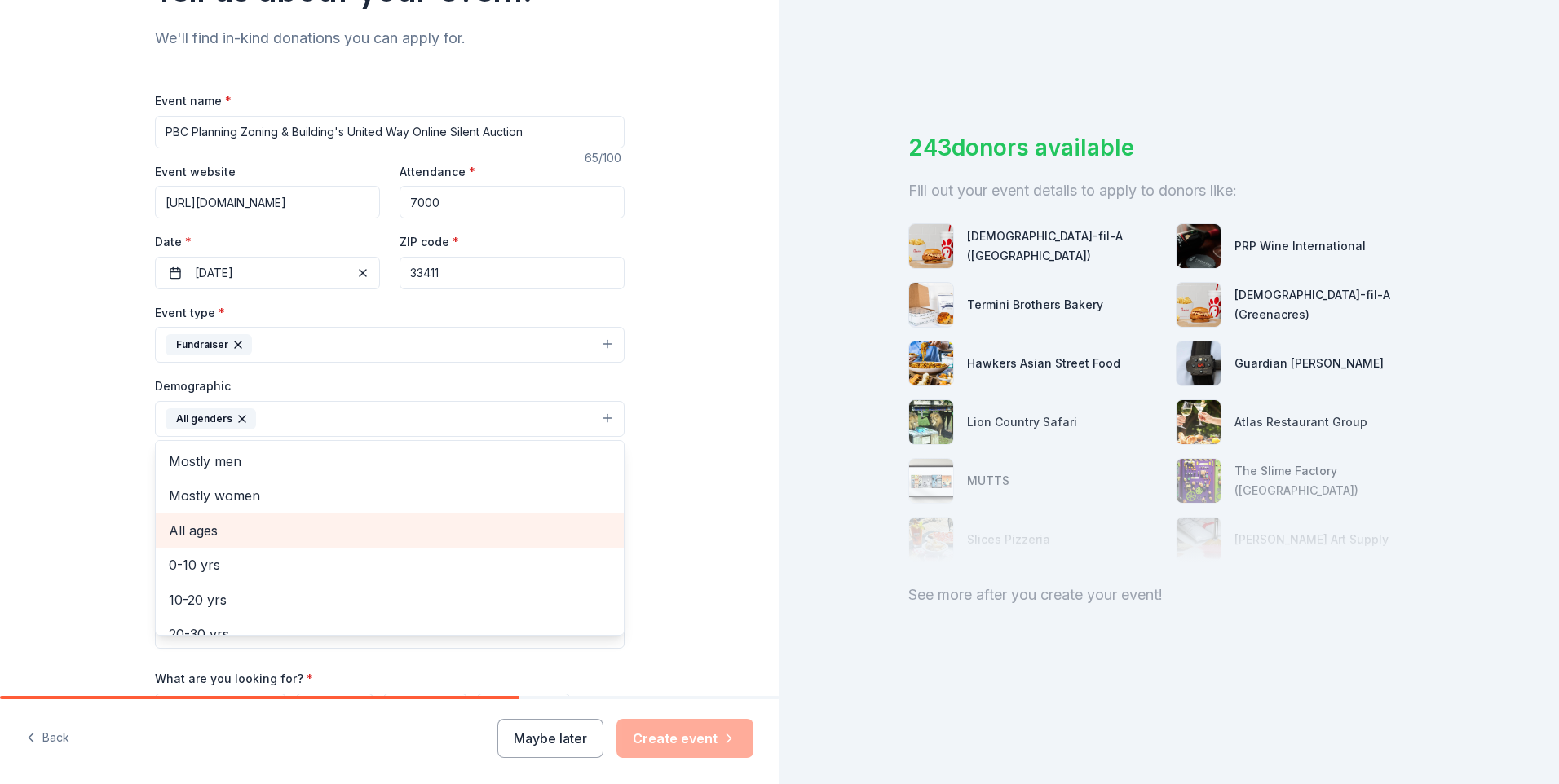
click at [194, 528] on span "All ages" at bounding box center [389, 530] width 442 height 22
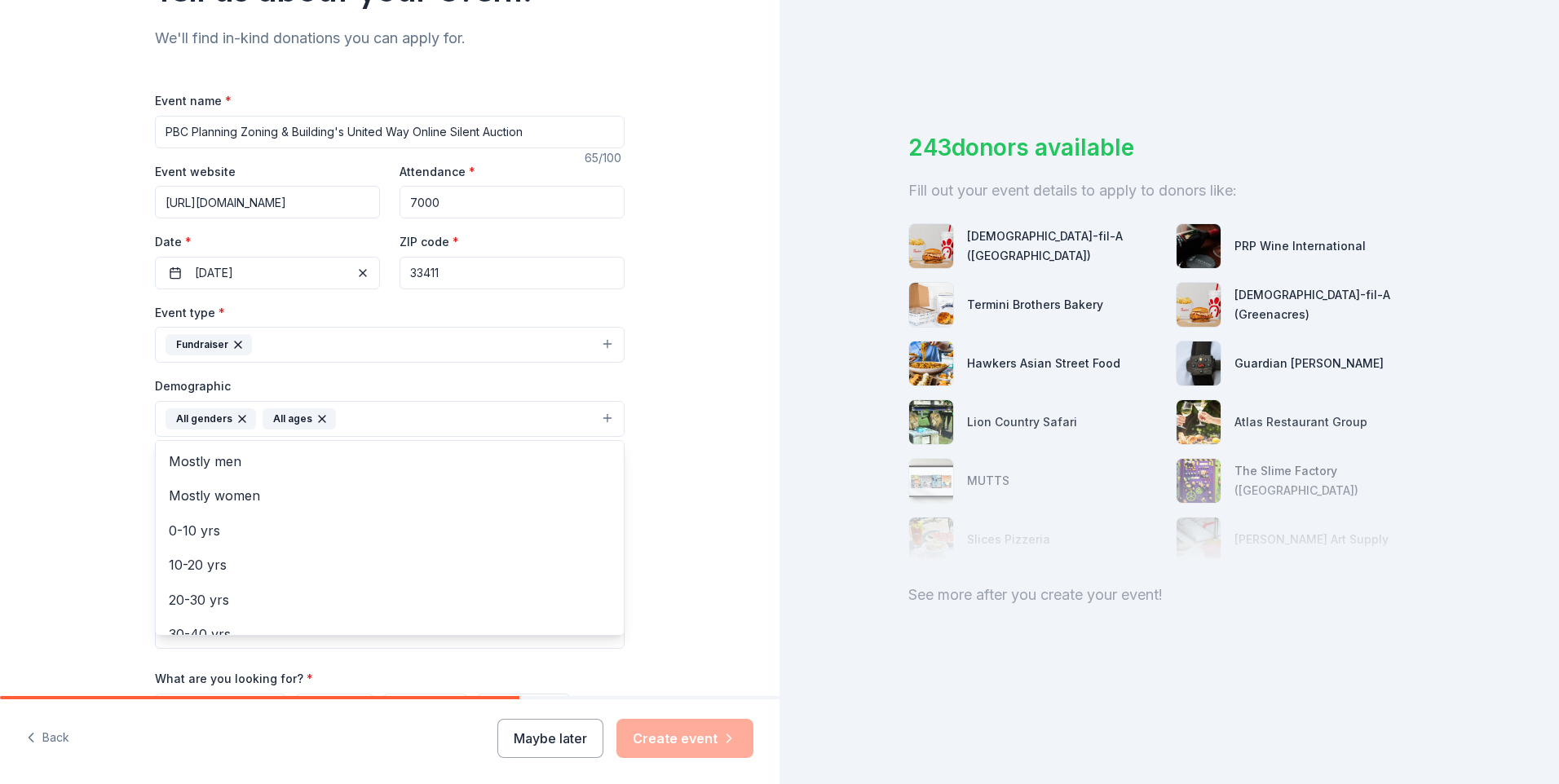
click at [720, 547] on div "Tell us about your event. We'll find in-kind donations you can apply for. Event…" at bounding box center [389, 381] width 780 height 1088
click at [398, 527] on input "Mailing address" at bounding box center [337, 524] width 363 height 33
type input "2300 N Jog Road"
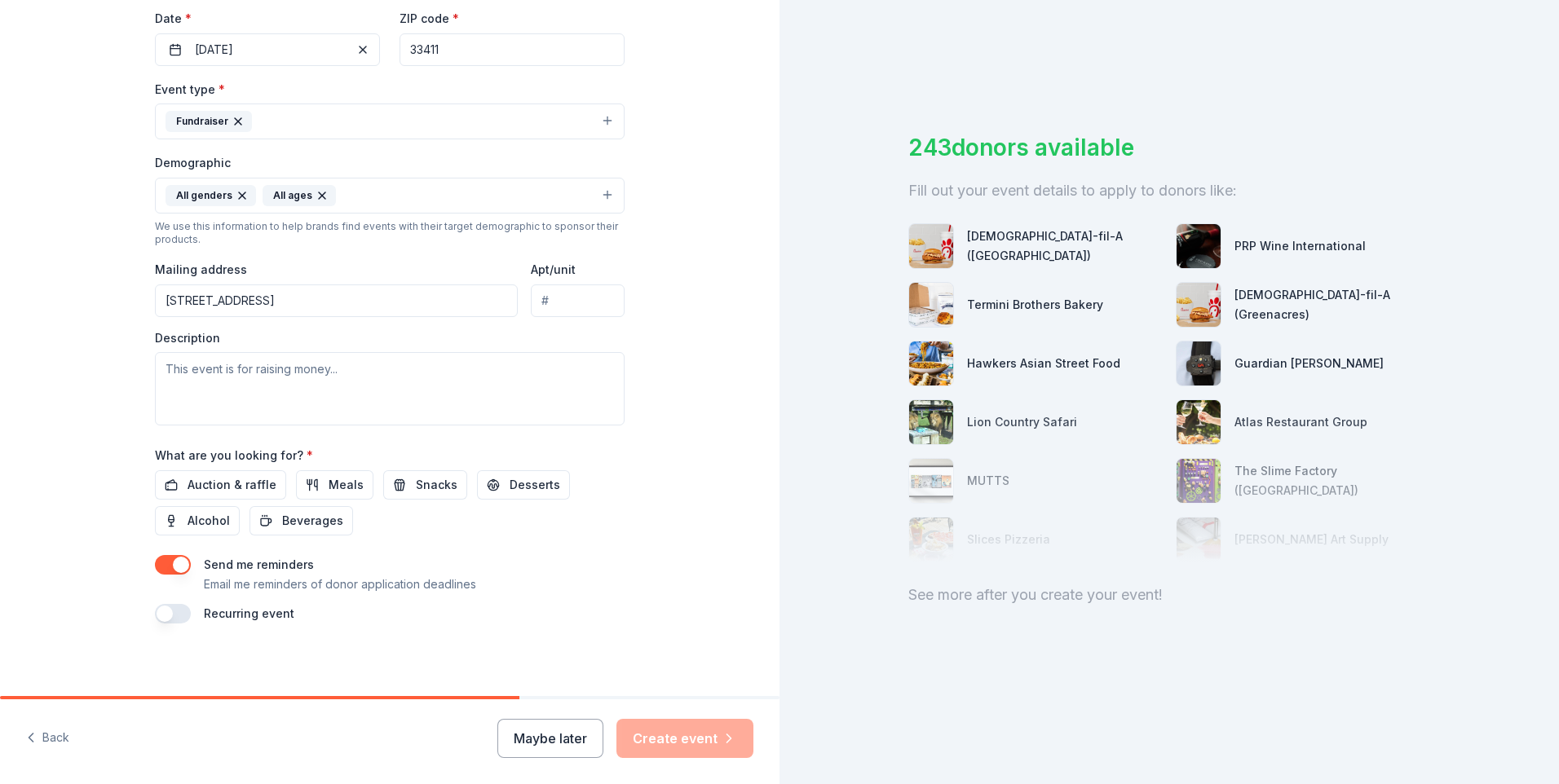
scroll to position [392, 0]
click at [251, 472] on span "Auction & raffle" at bounding box center [231, 479] width 89 height 20
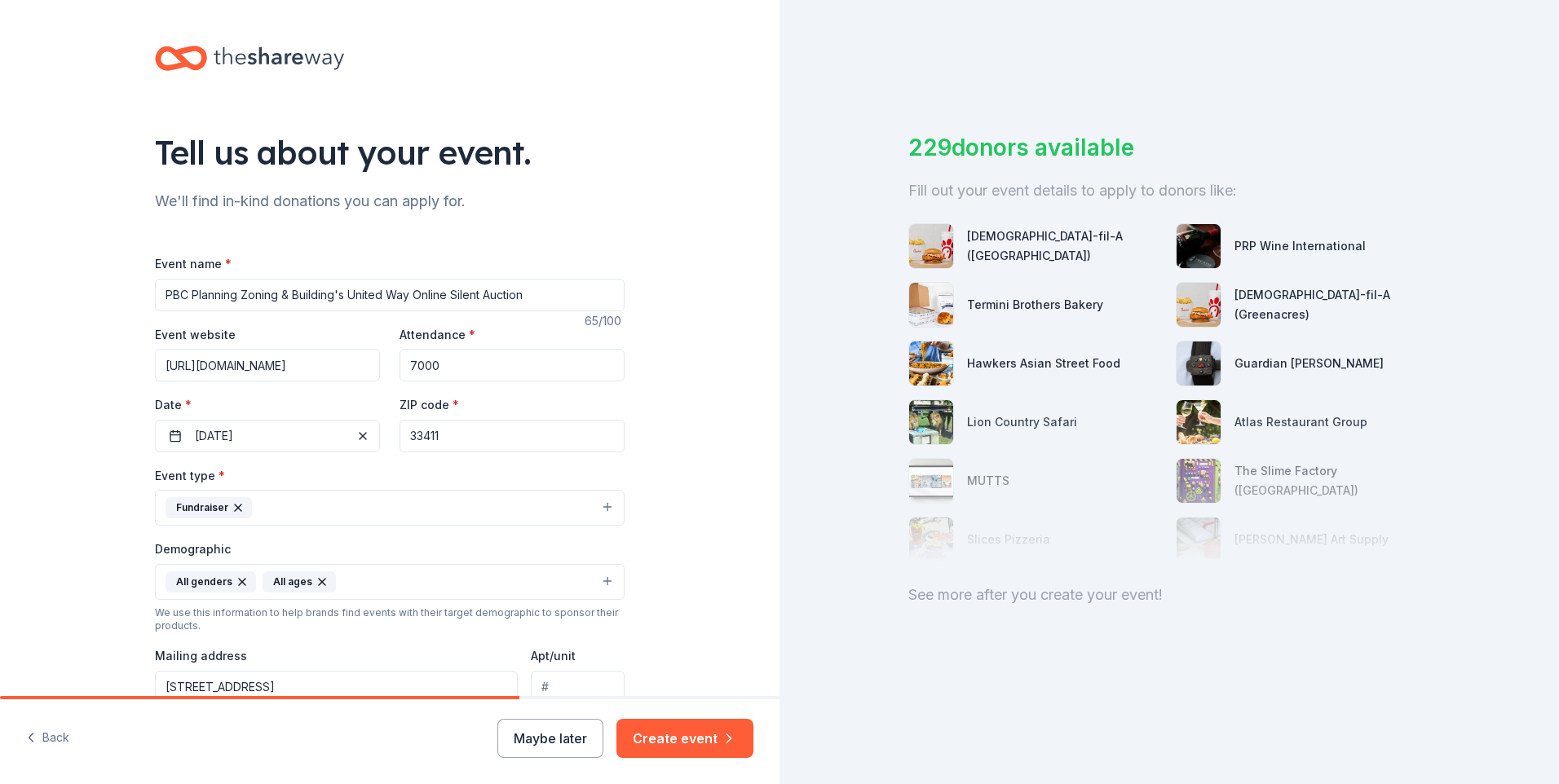
scroll to position [327, 0]
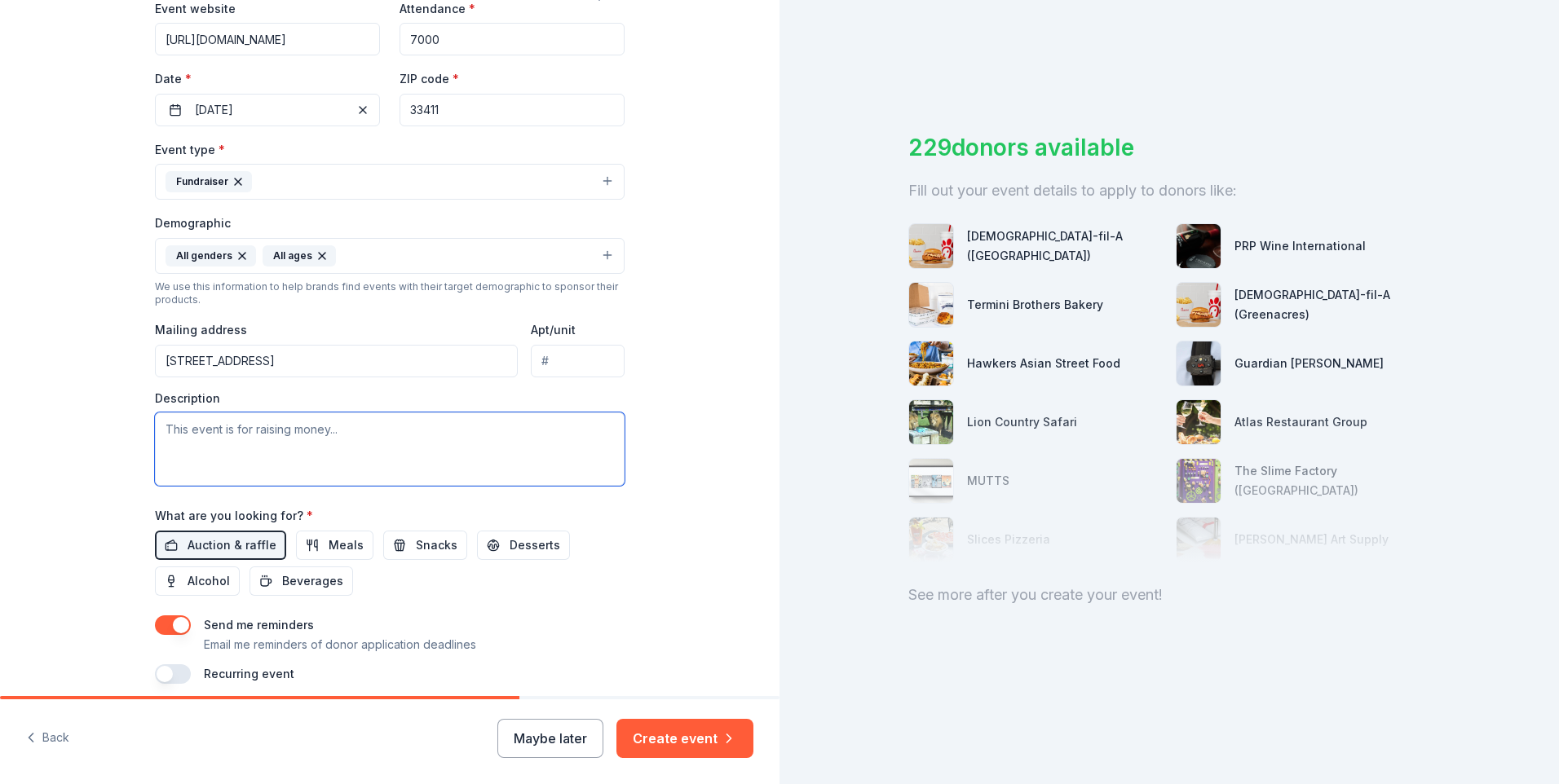
click at [185, 437] on textarea at bounding box center [390, 449] width 470 height 73
paste textarea "Over the next few months, our department will be holding various events and com…"
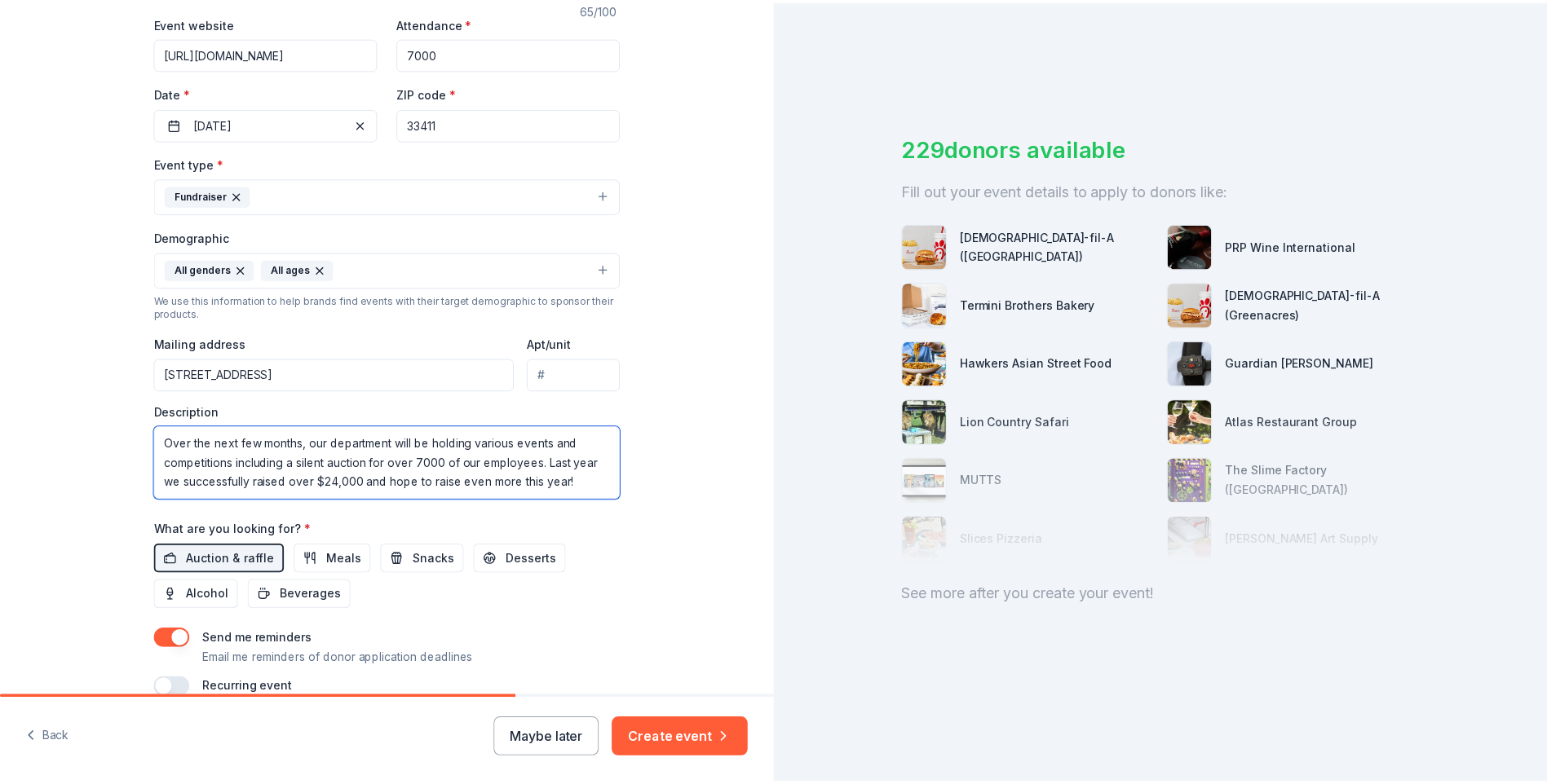
scroll to position [392, 0]
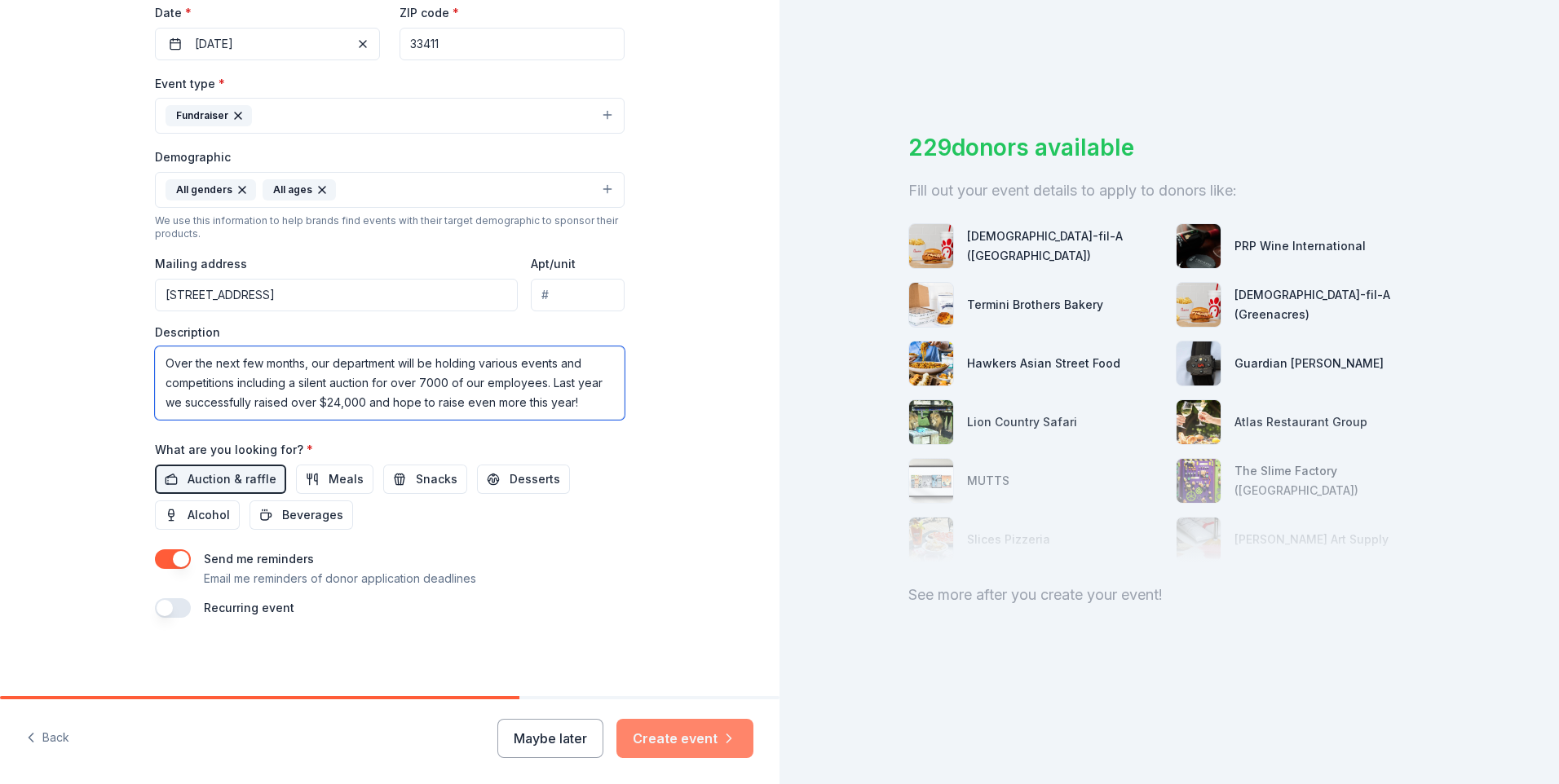
type textarea "Over the next few months, our department will be holding various events and com…"
click at [671, 733] on button "Create event" at bounding box center [685, 739] width 137 height 39
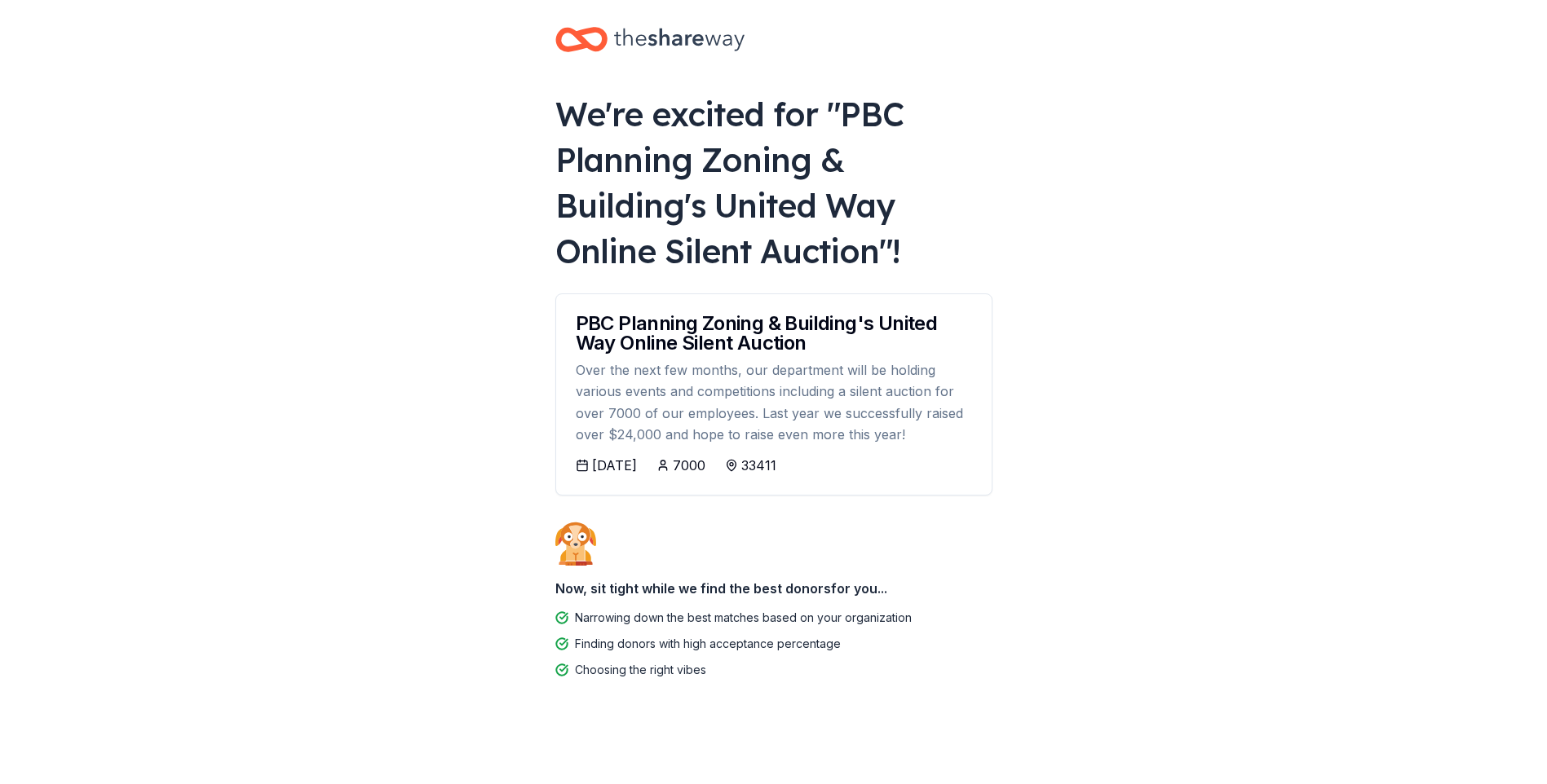
scroll to position [16, 0]
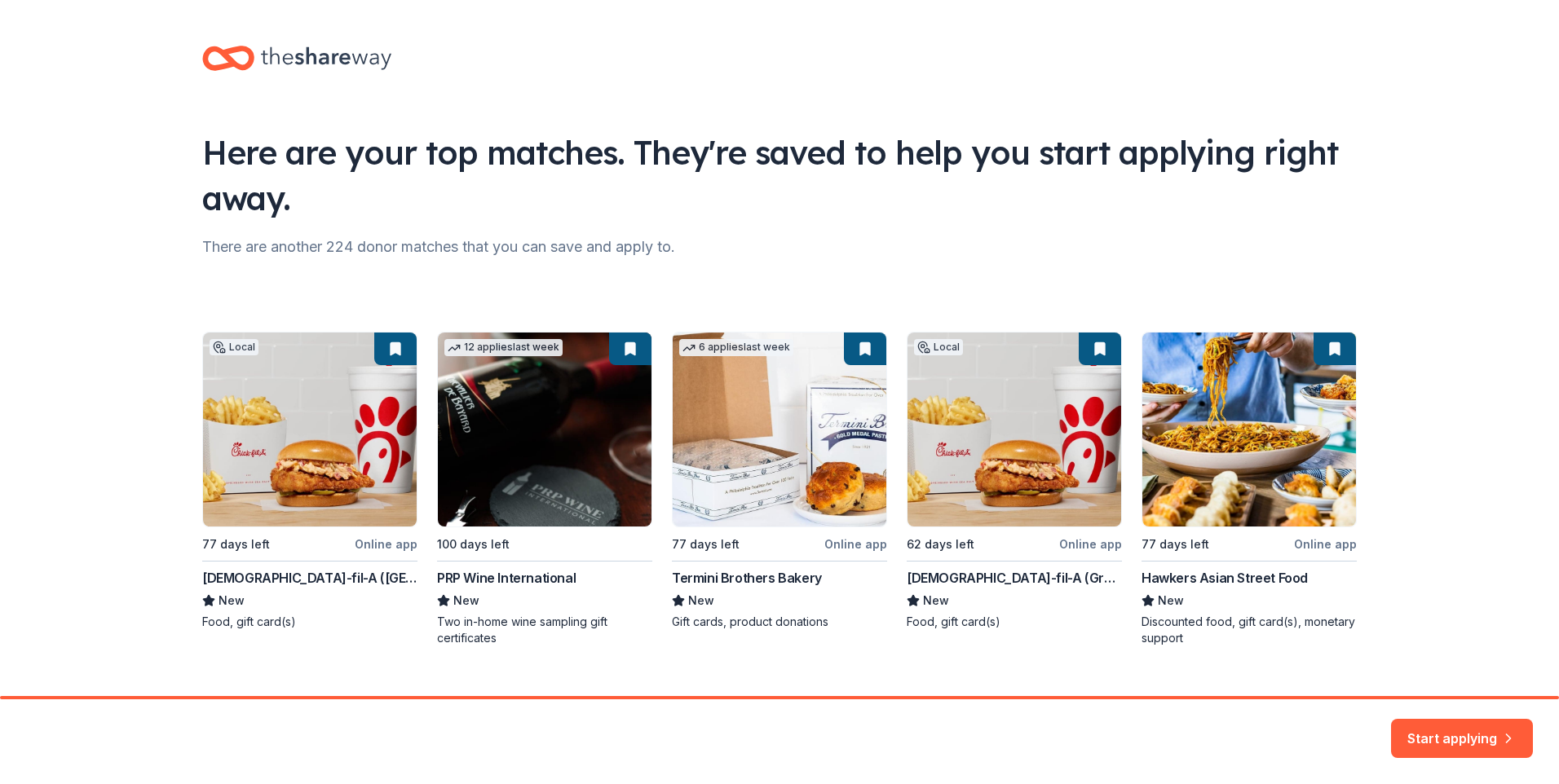
scroll to position [28, 0]
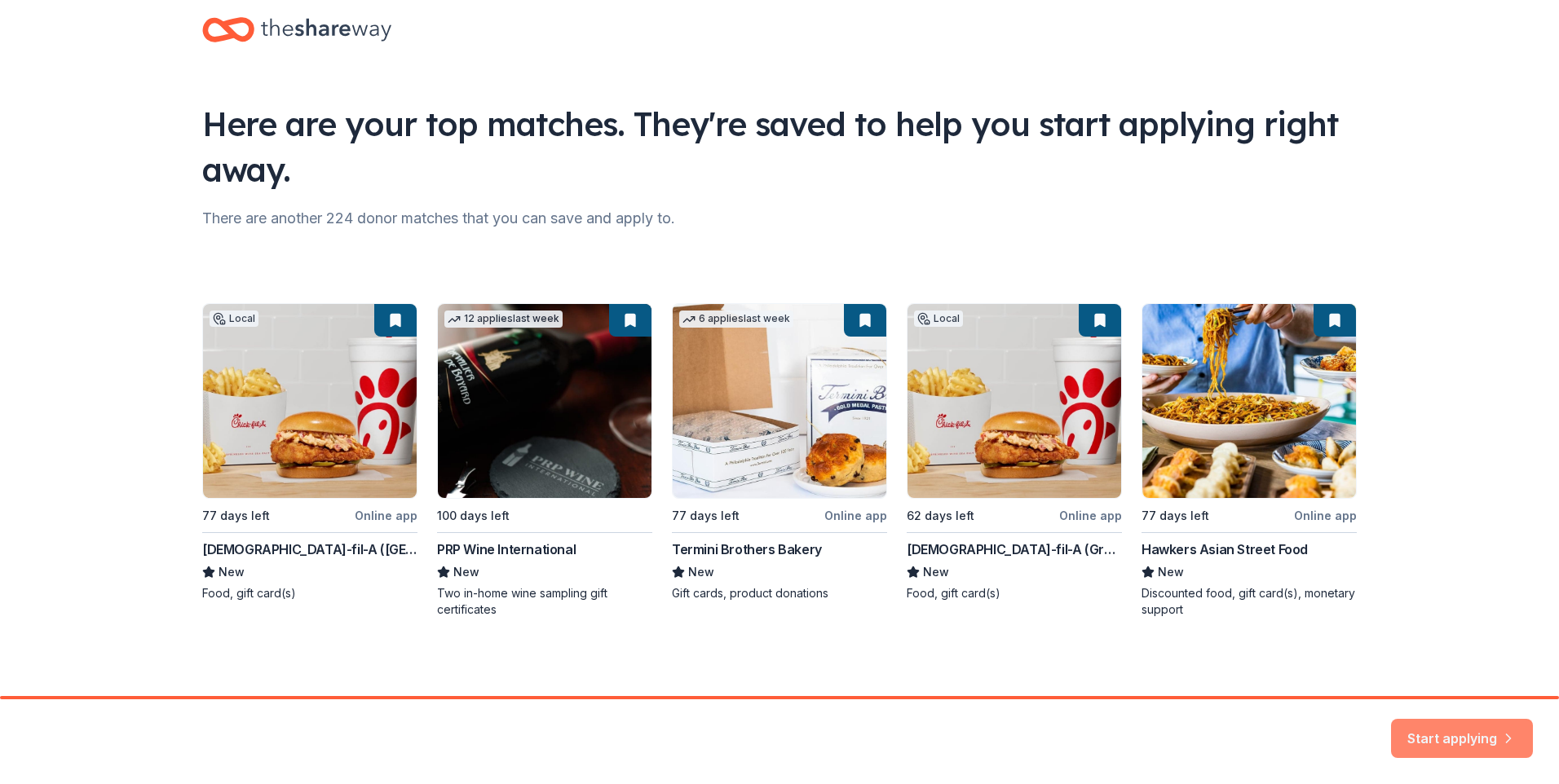
click at [1442, 728] on button "Start applying" at bounding box center [1463, 729] width 142 height 39
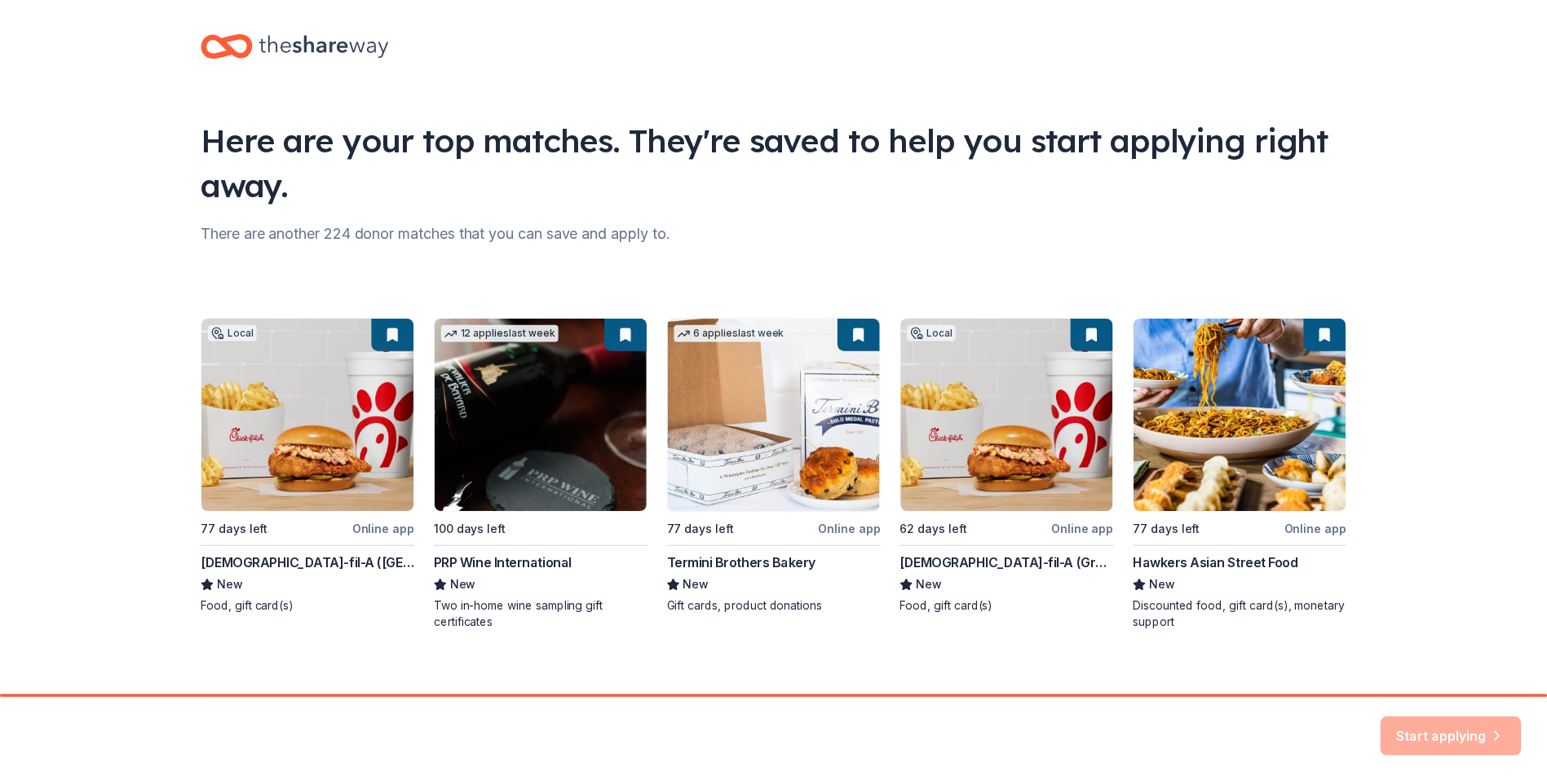
scroll to position [0, 0]
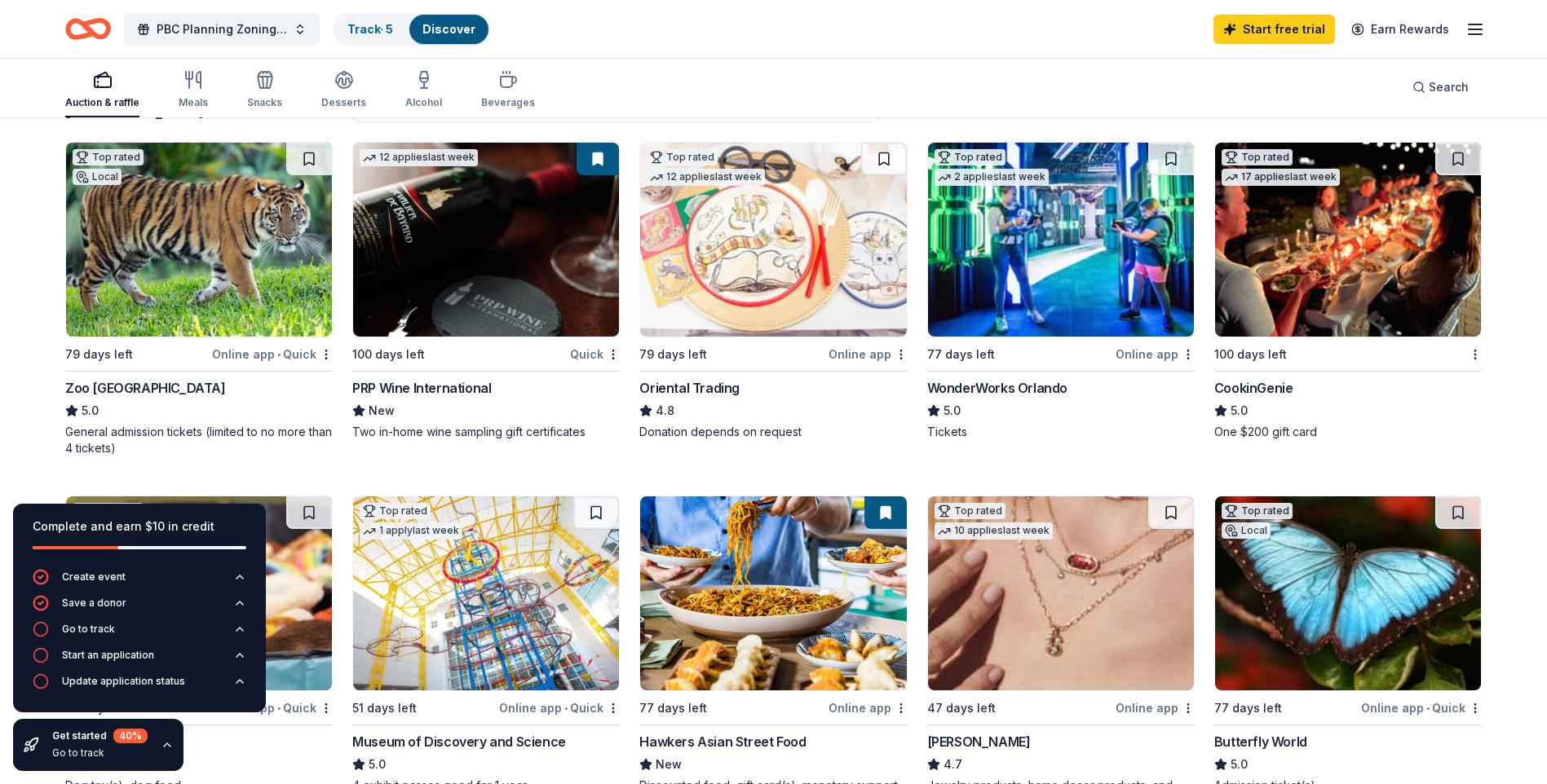
scroll to position [163, 0]
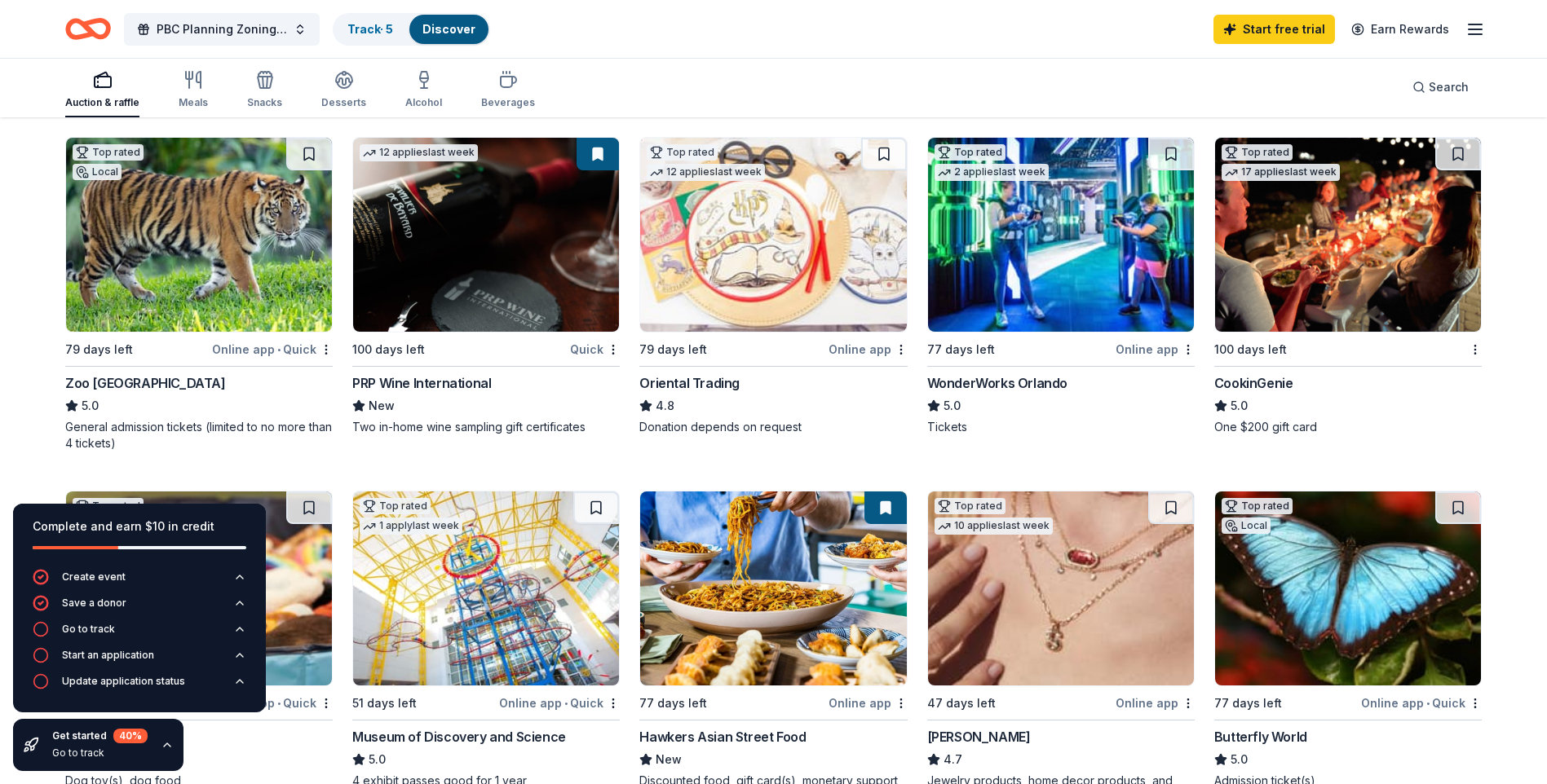
click at [1079, 288] on img at bounding box center [1061, 234] width 266 height 194
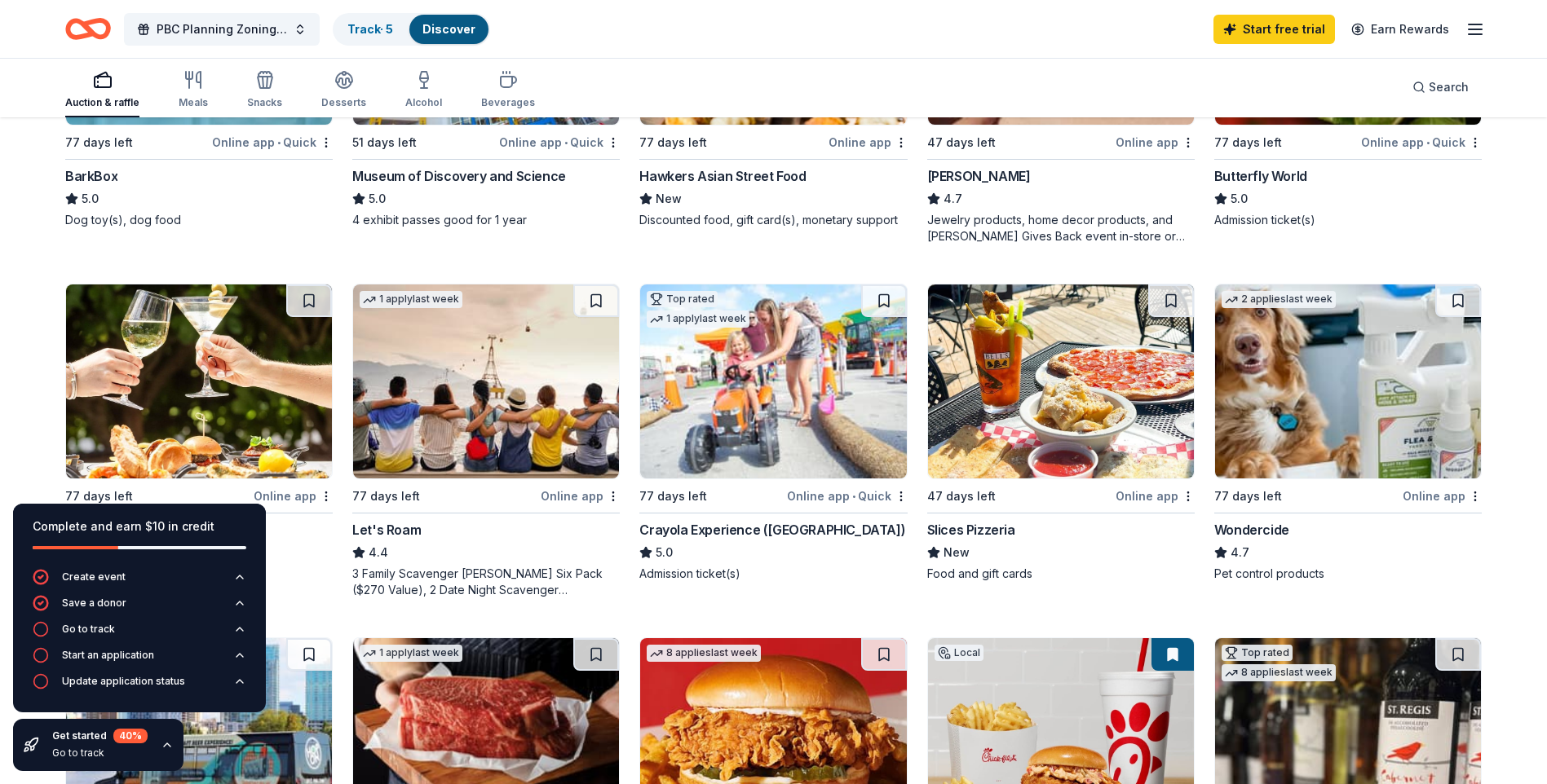
scroll to position [851, 0]
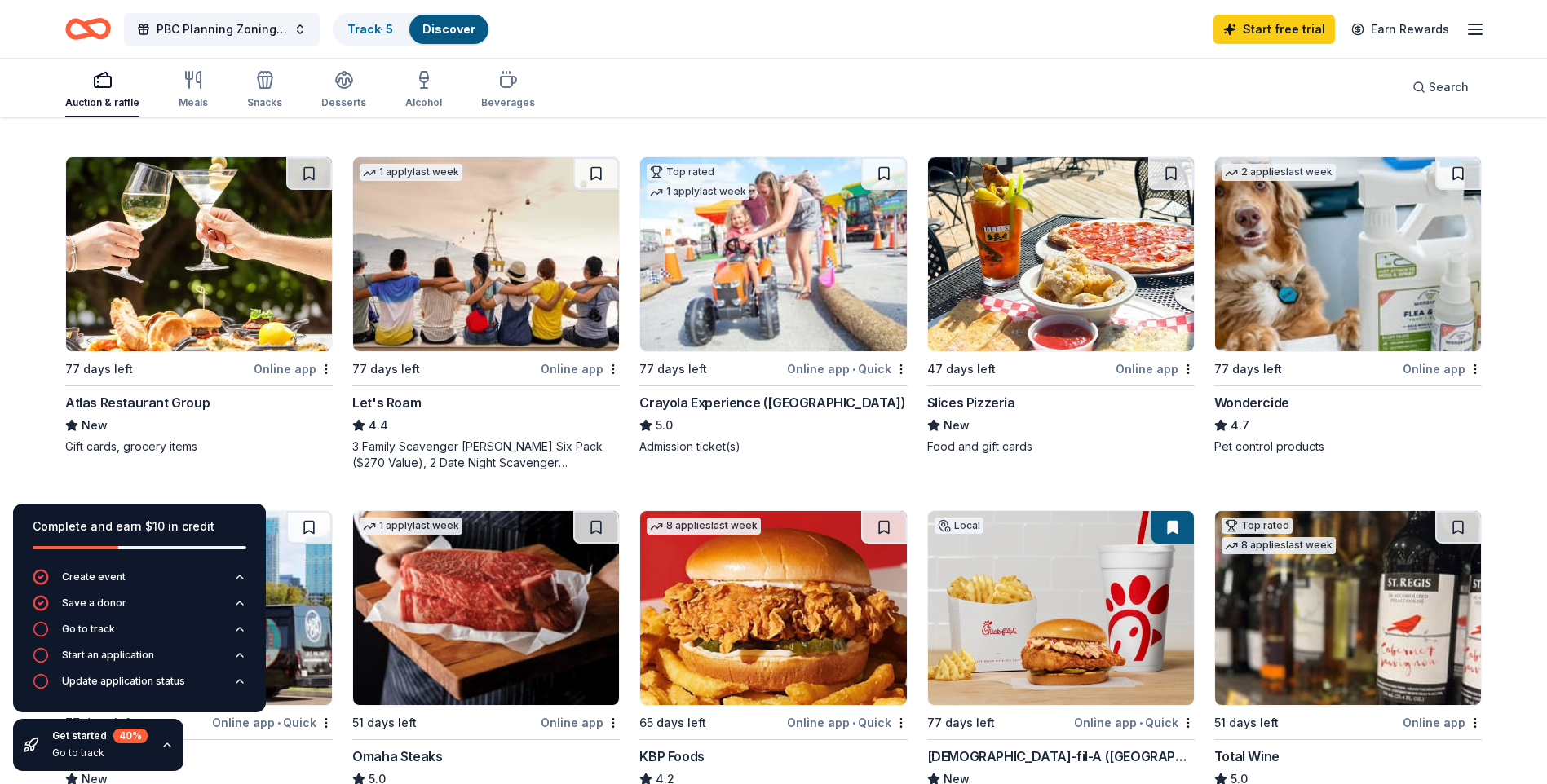
click at [153, 317] on img at bounding box center [199, 254] width 266 height 194
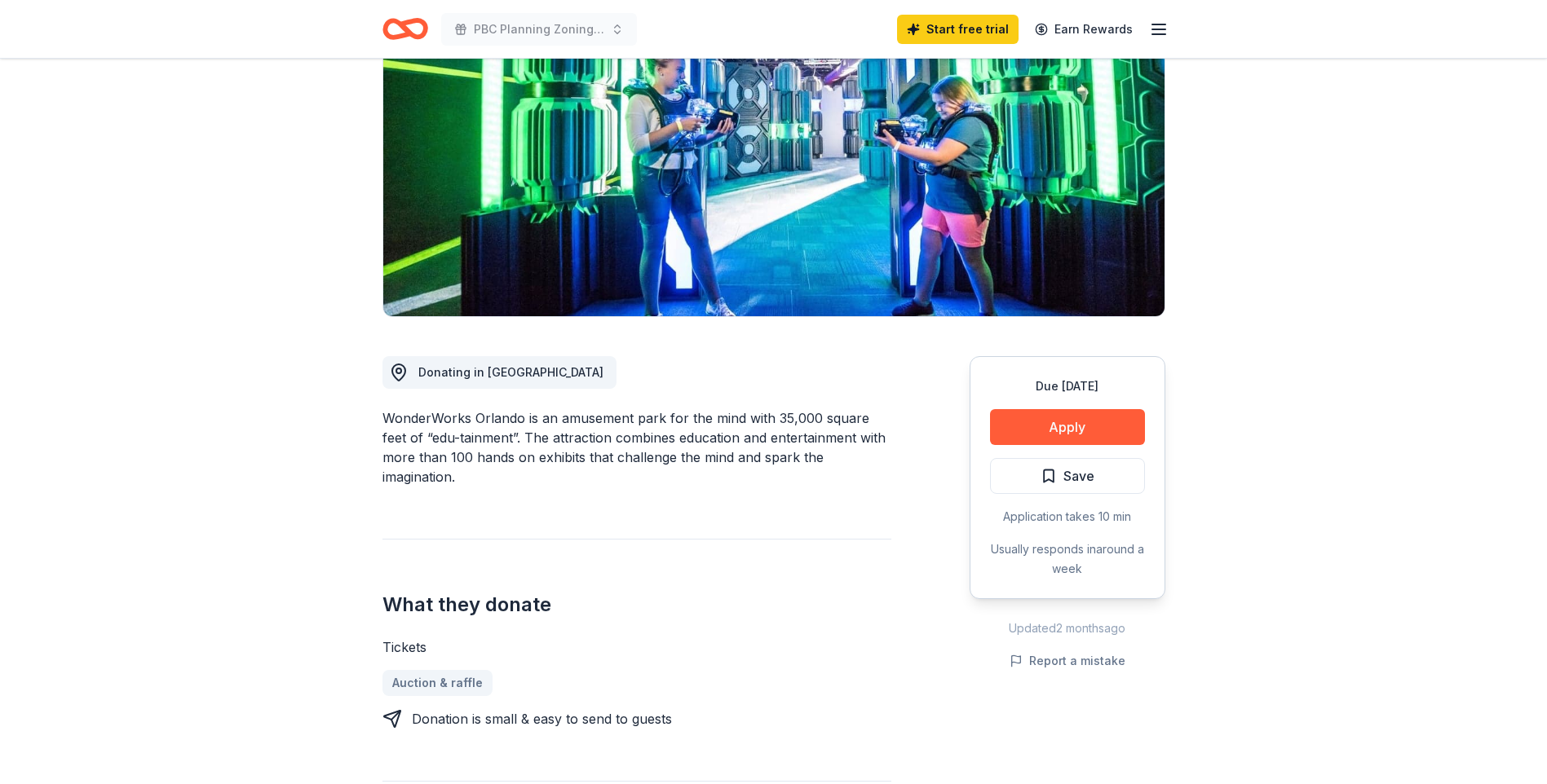
scroll to position [163, 0]
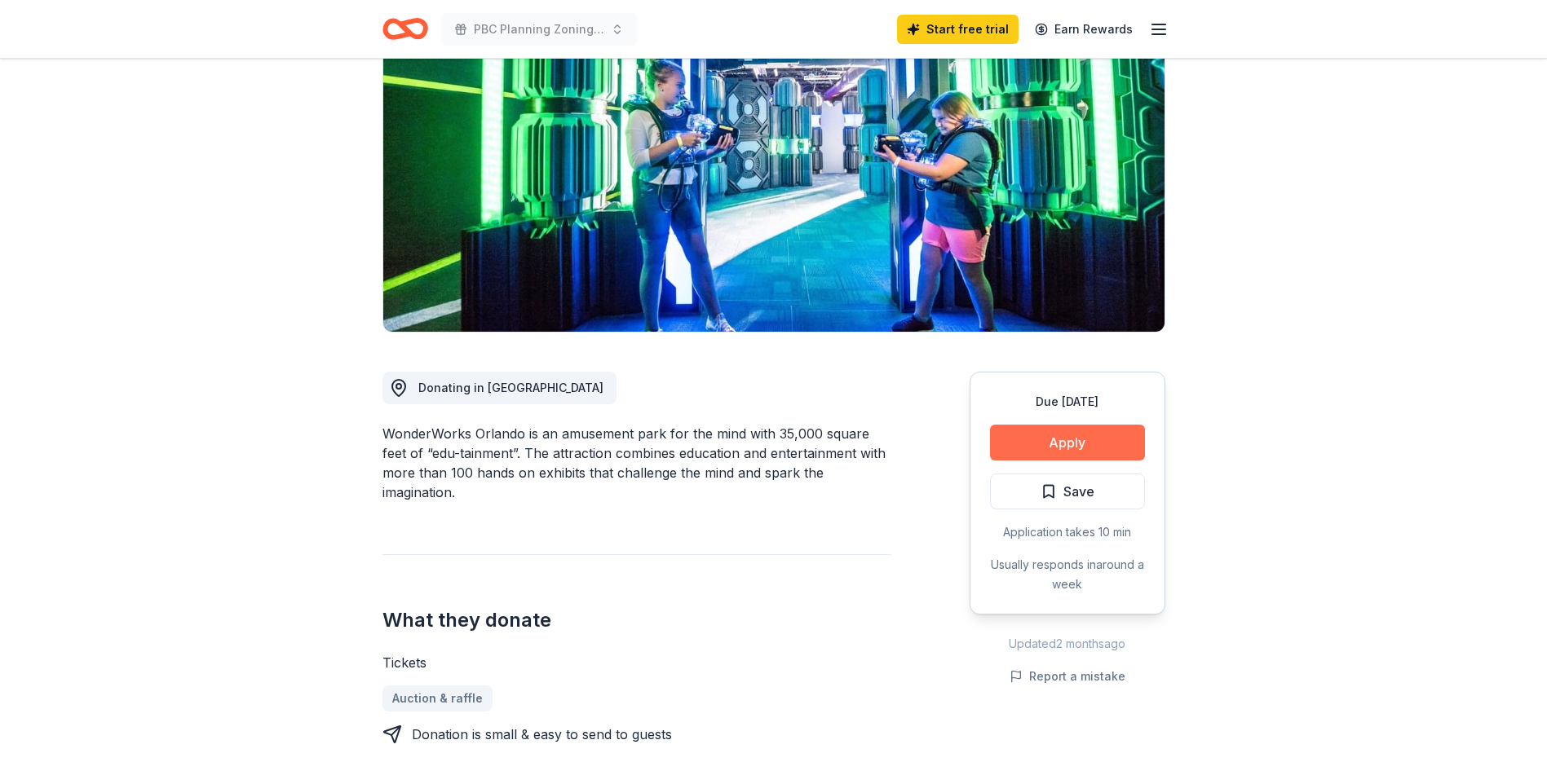
click at [1099, 439] on button "Apply" at bounding box center [1068, 443] width 155 height 36
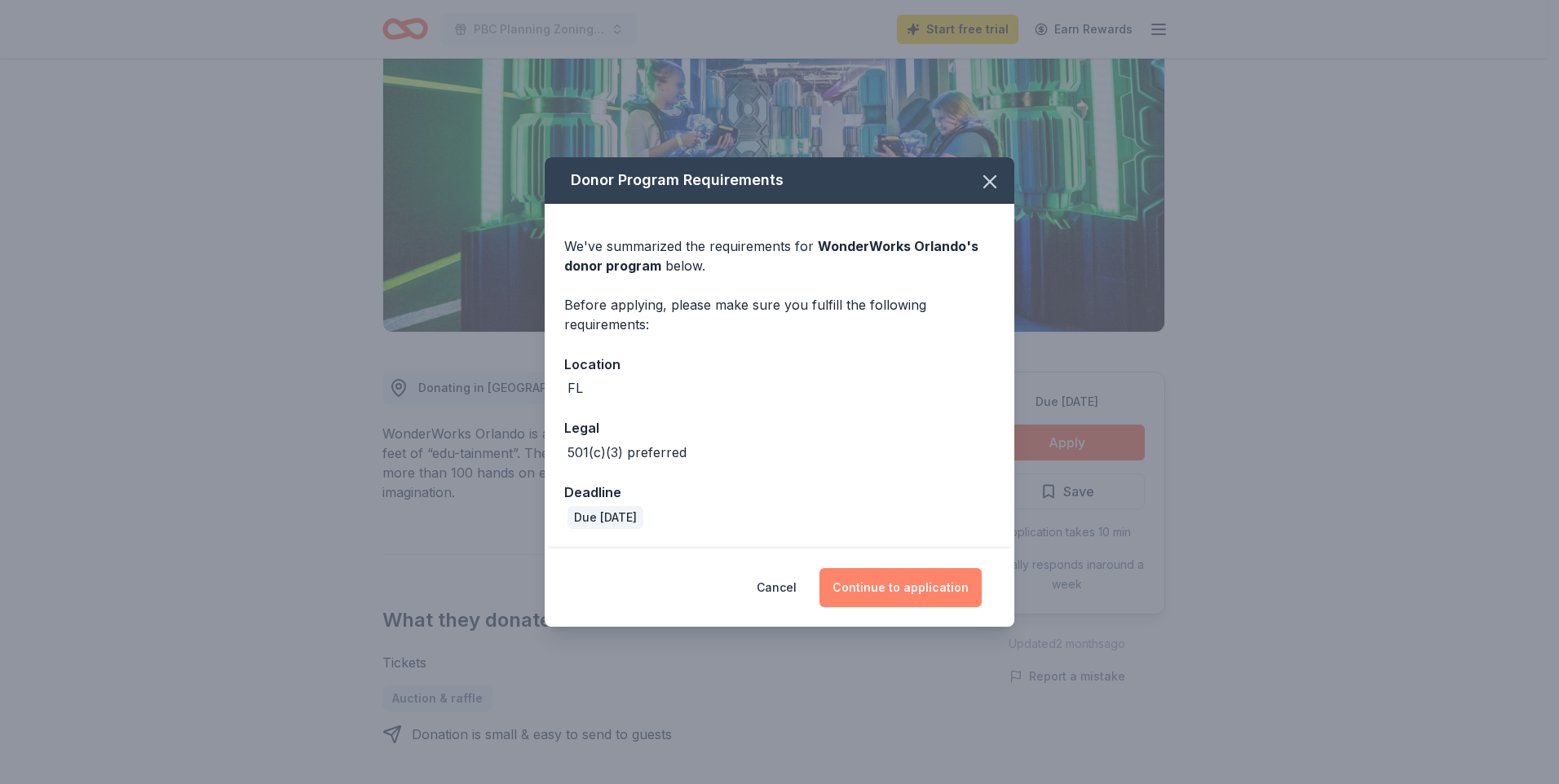
click at [866, 586] on button "Continue to application" at bounding box center [900, 588] width 162 height 39
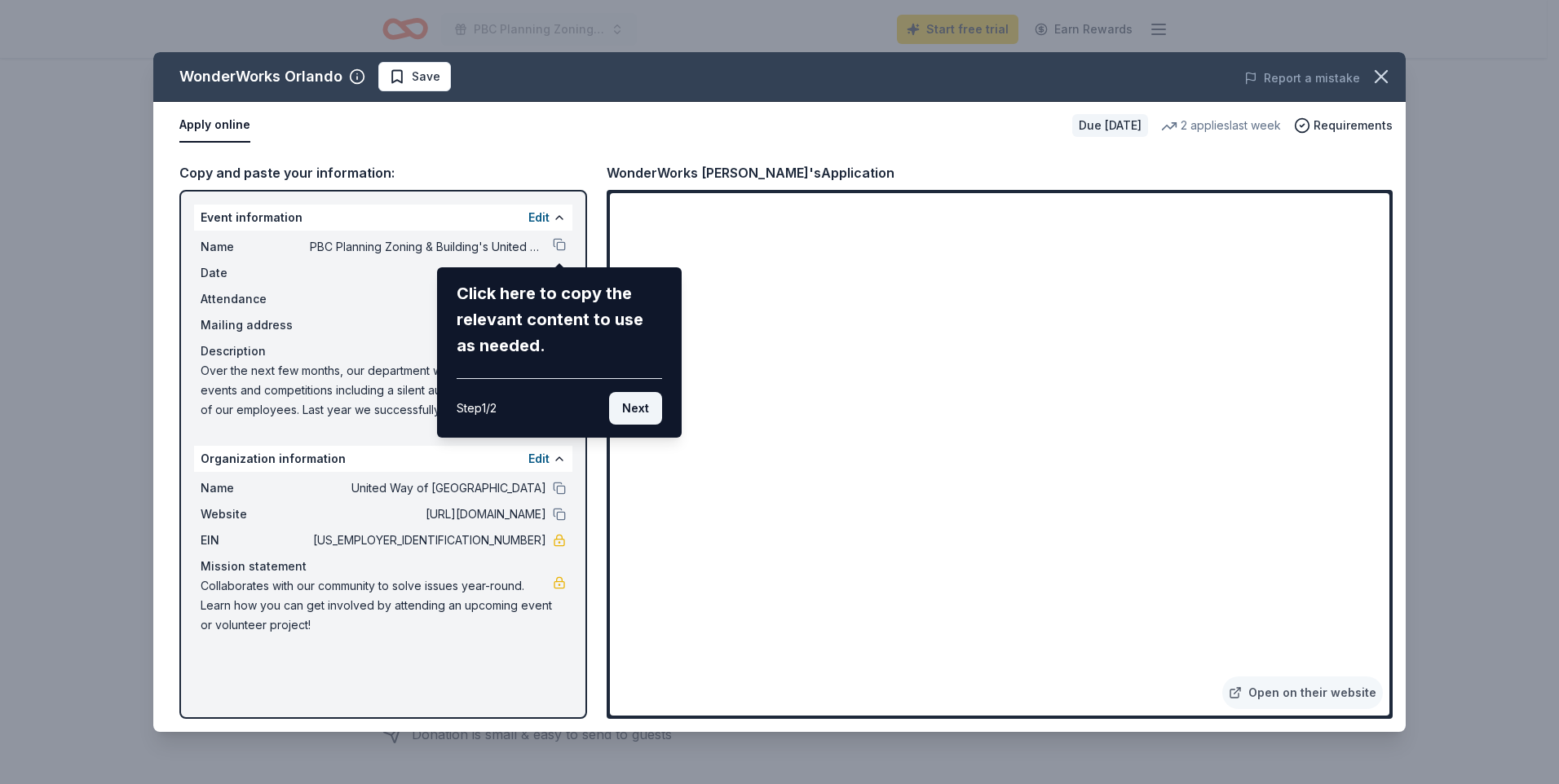
click at [644, 410] on button "Next" at bounding box center [635, 408] width 53 height 33
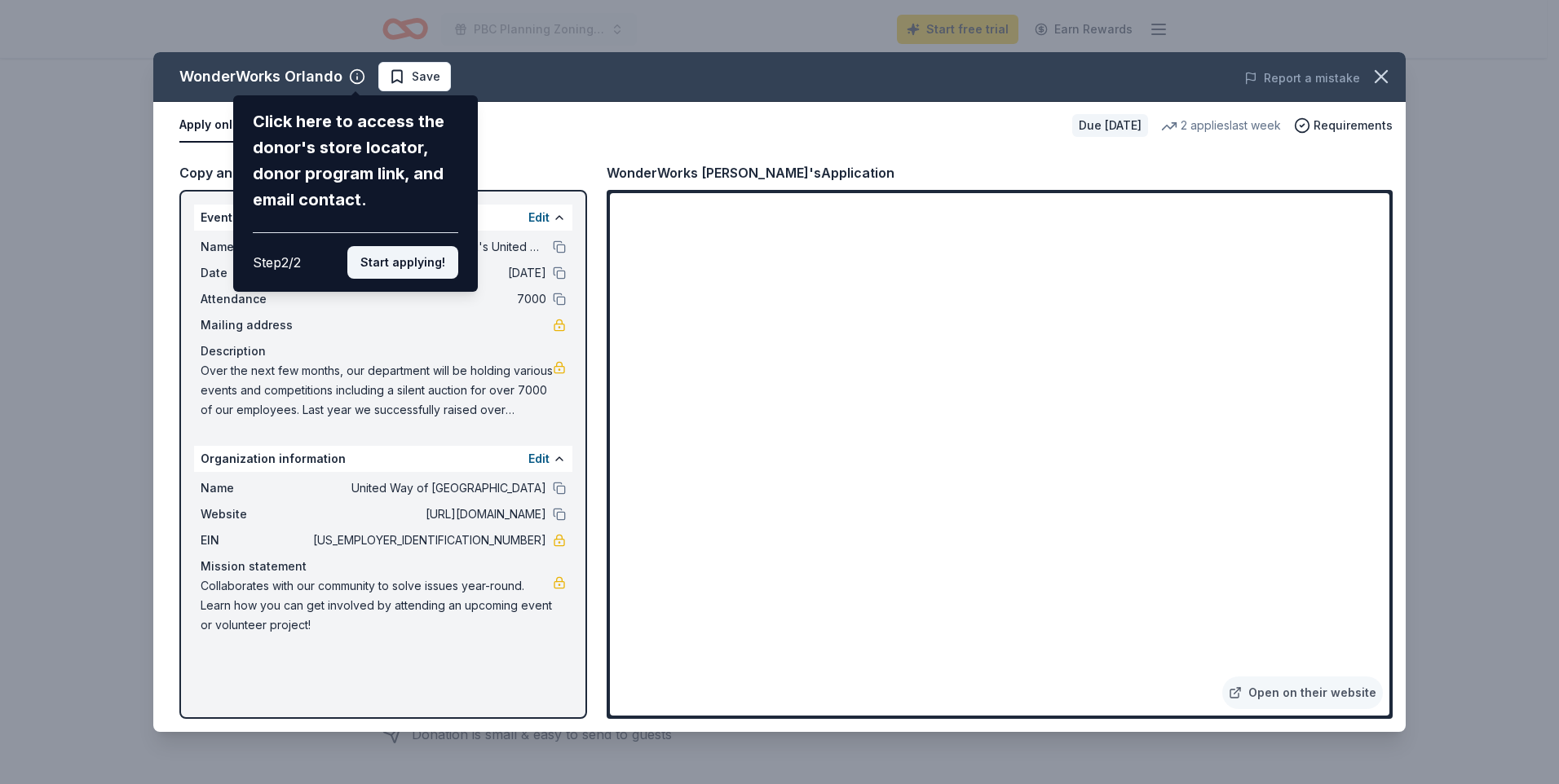
click at [413, 260] on button "Start applying!" at bounding box center [402, 262] width 111 height 33
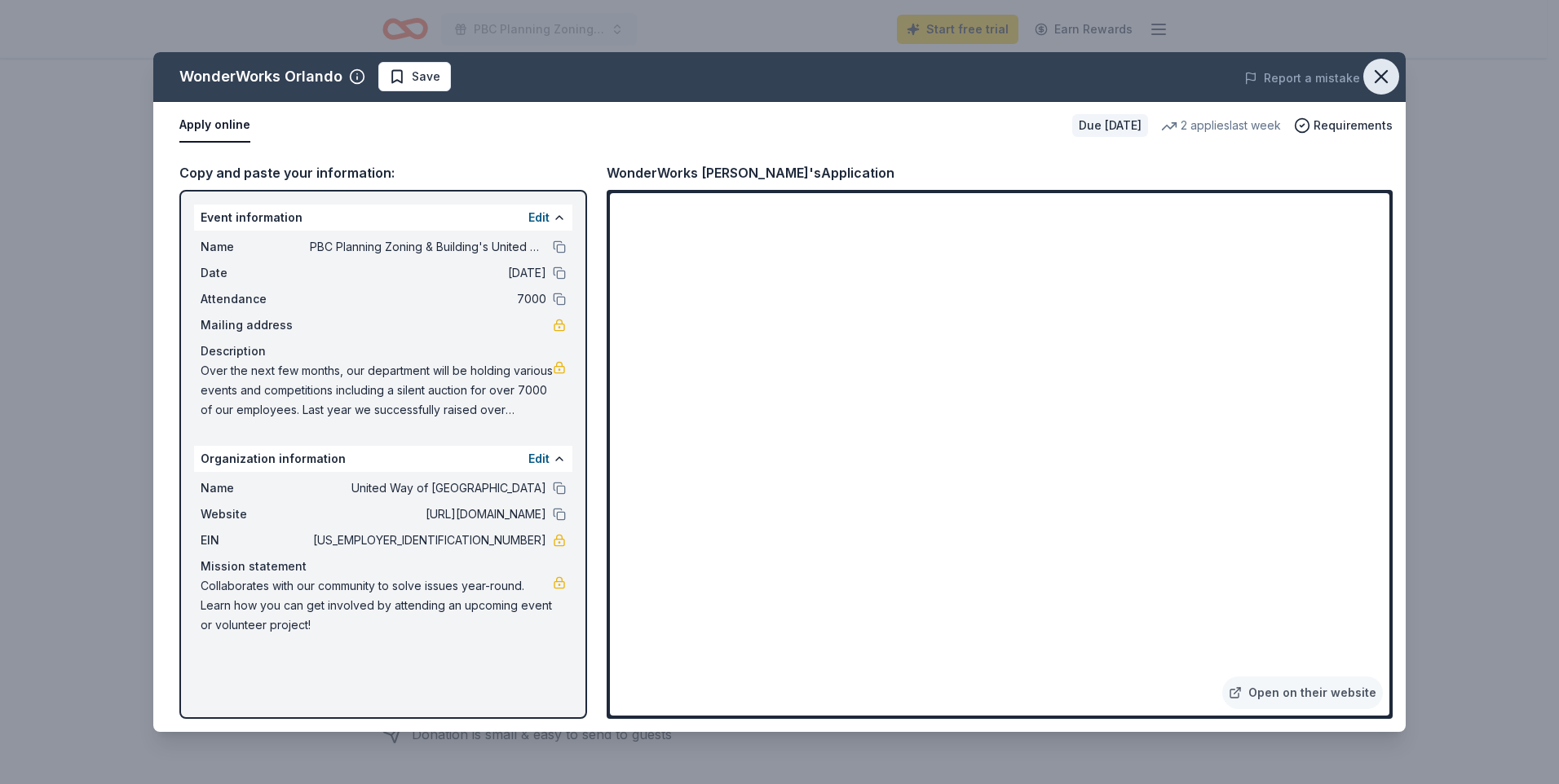
click at [1385, 73] on icon "button" at bounding box center [1381, 77] width 11 height 11
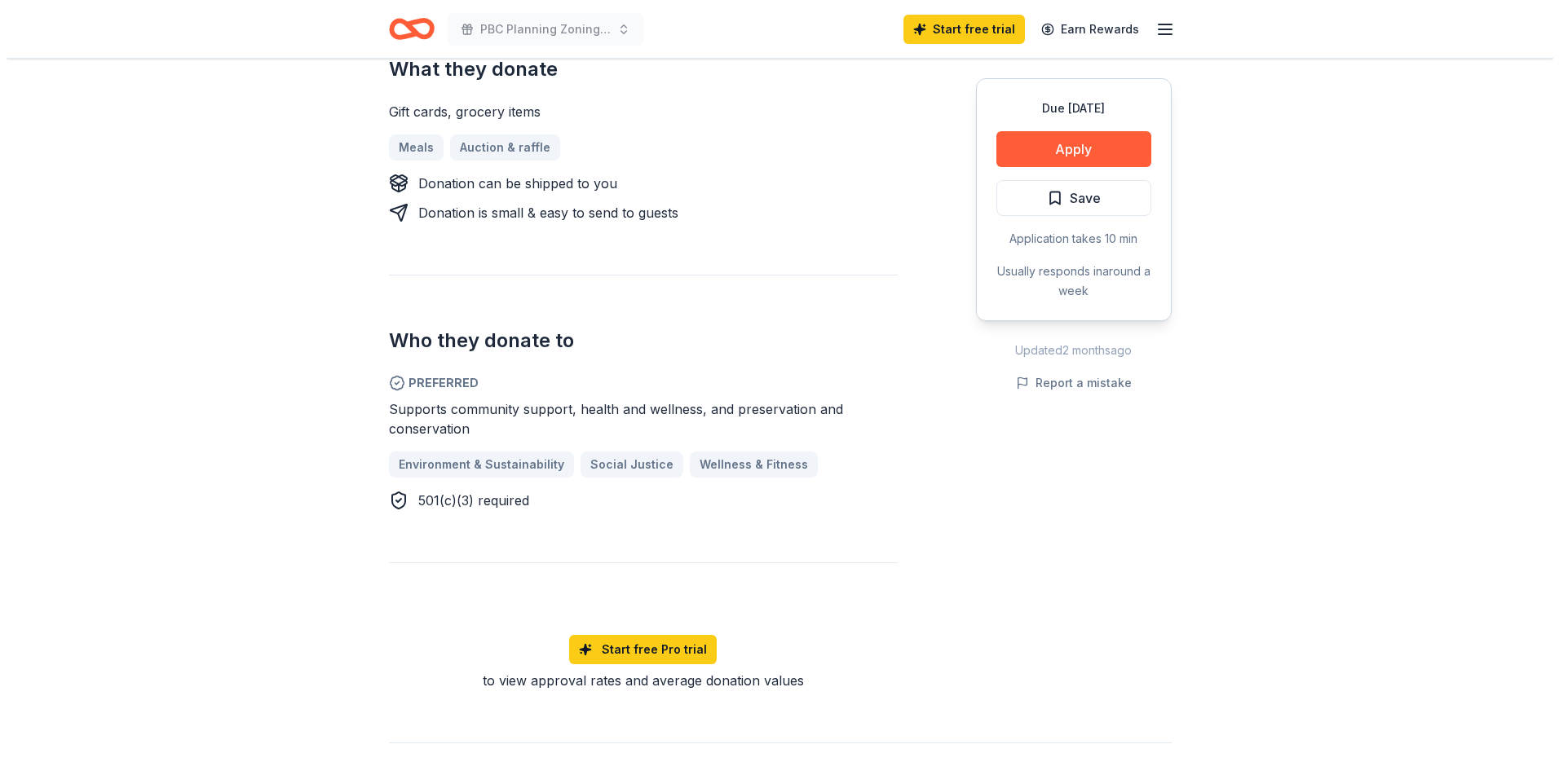
scroll to position [327, 0]
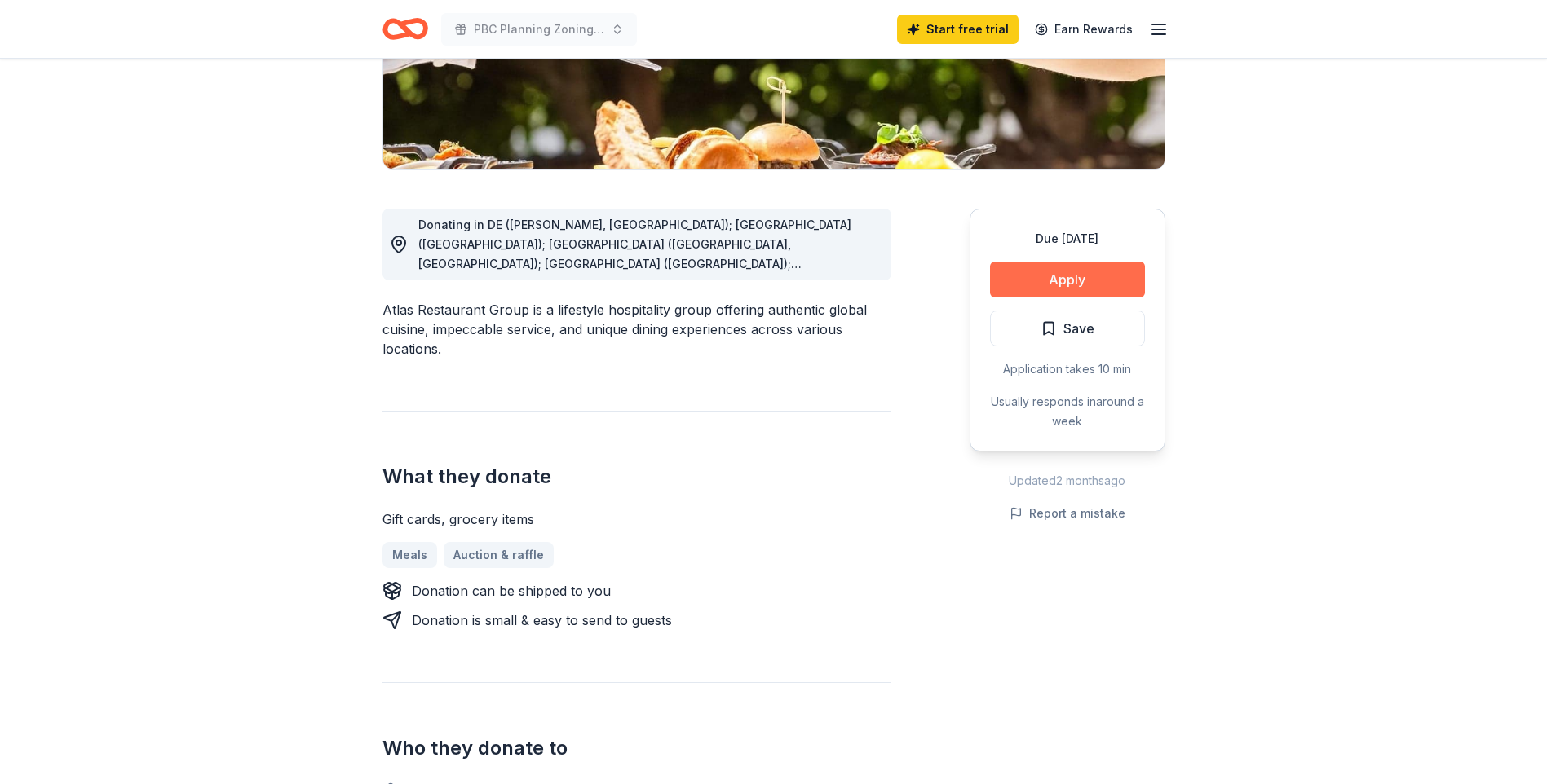
click at [1050, 278] on button "Apply" at bounding box center [1068, 280] width 155 height 36
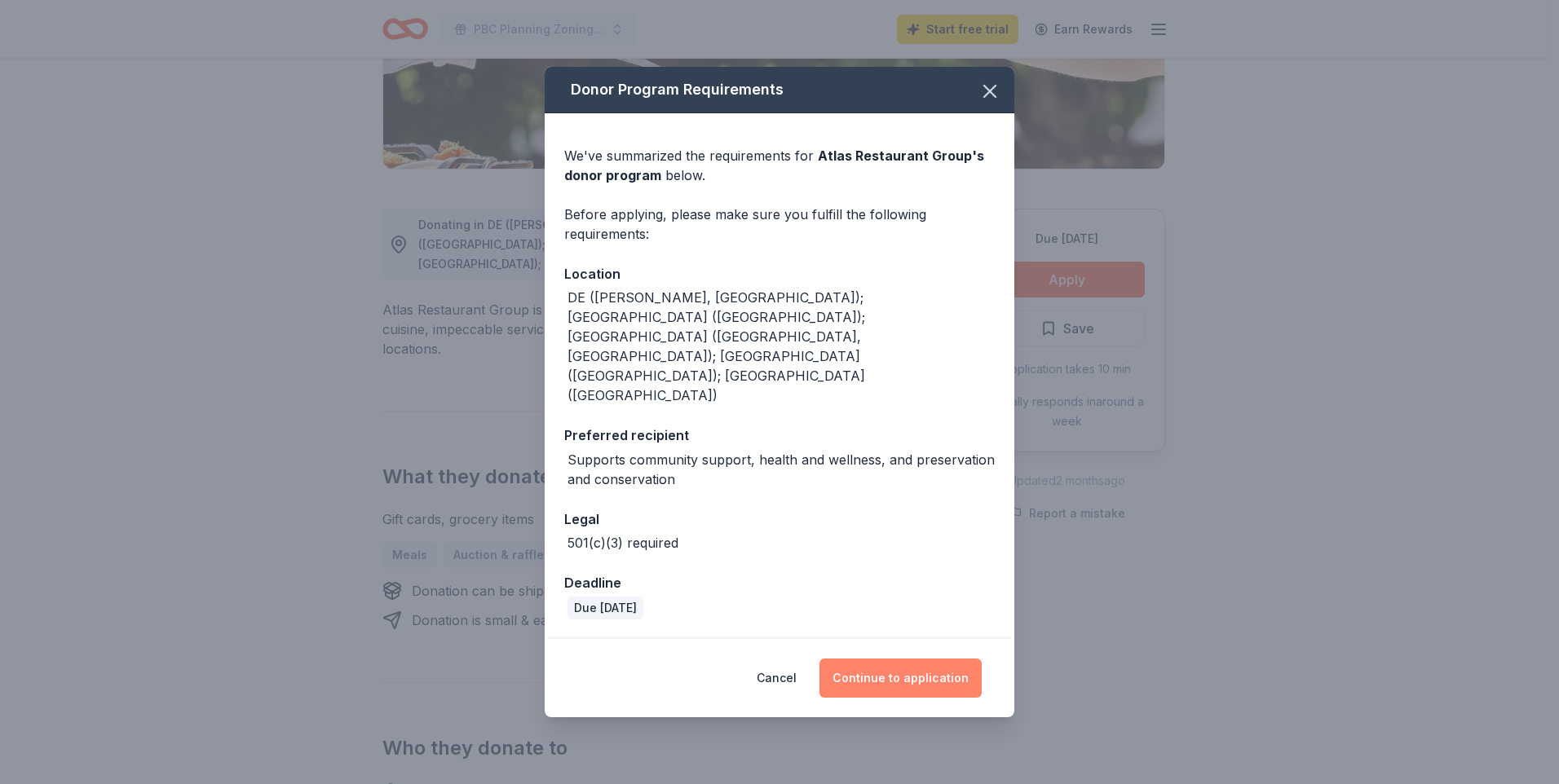
click at [885, 659] on button "Continue to application" at bounding box center [900, 678] width 162 height 39
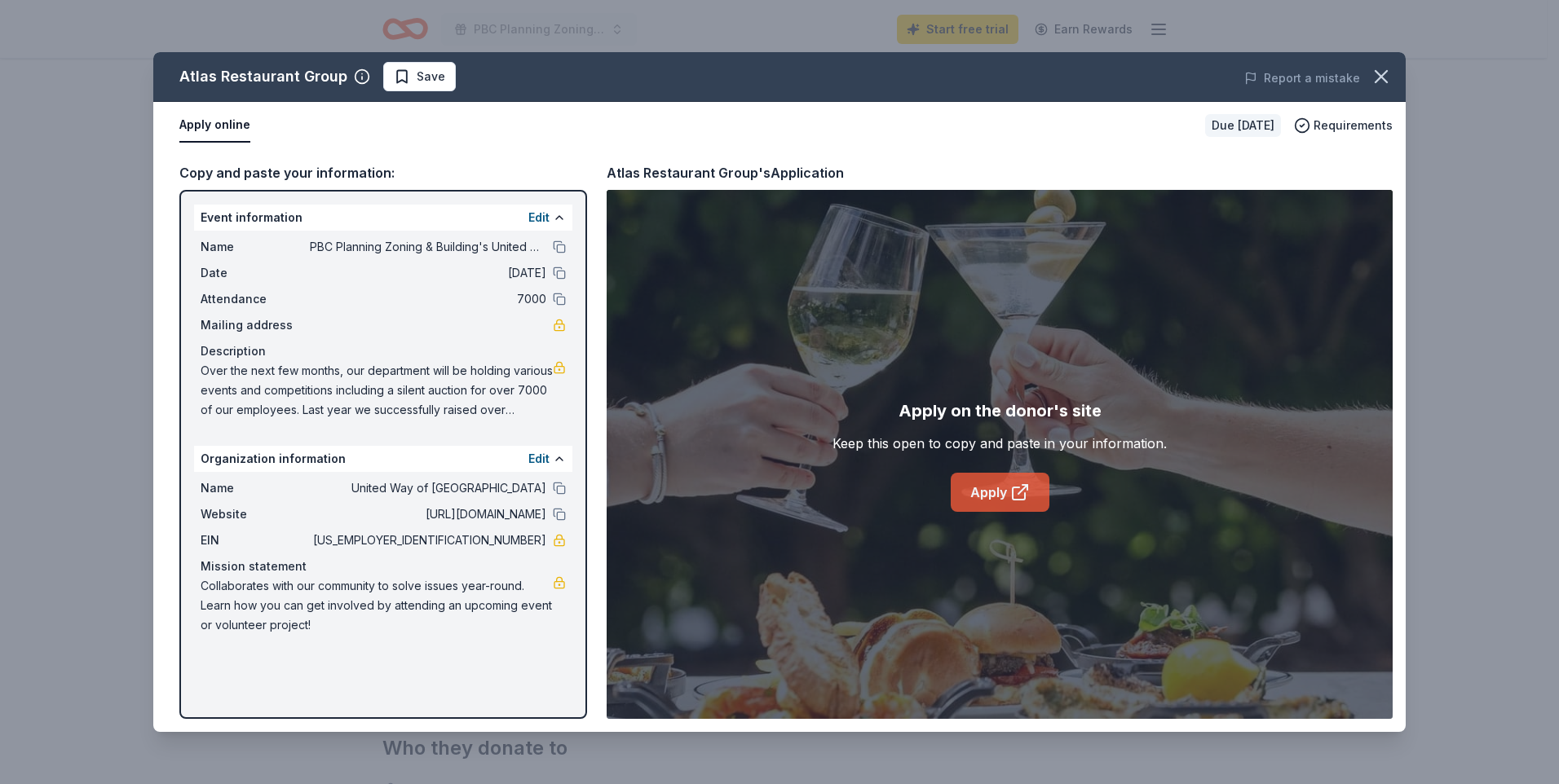
click at [978, 493] on link "Apply" at bounding box center [999, 492] width 98 height 39
